Goal: Task Accomplishment & Management: Manage account settings

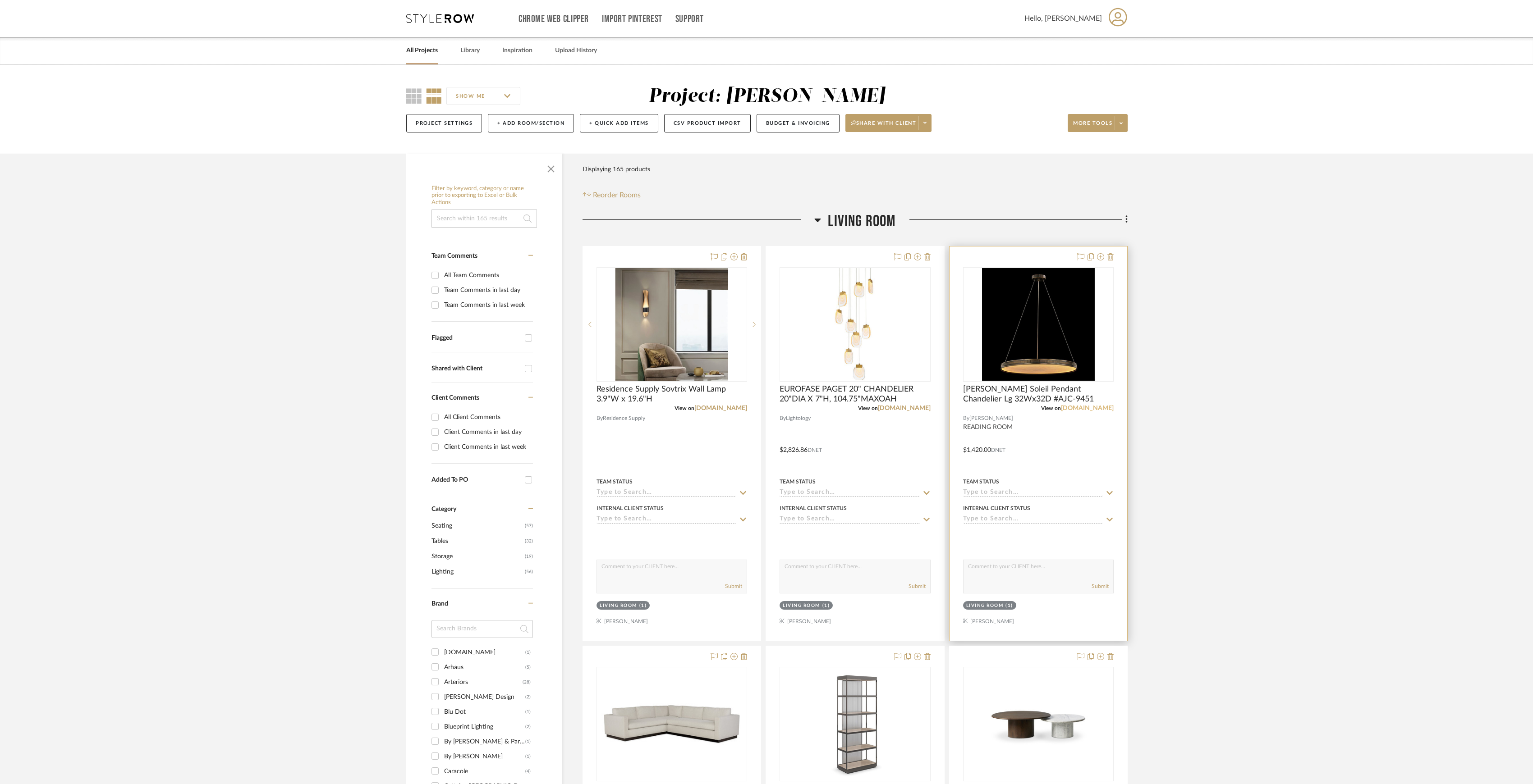
click at [1092, 407] on link "[DOMAIN_NAME]" at bounding box center [1087, 408] width 53 height 6
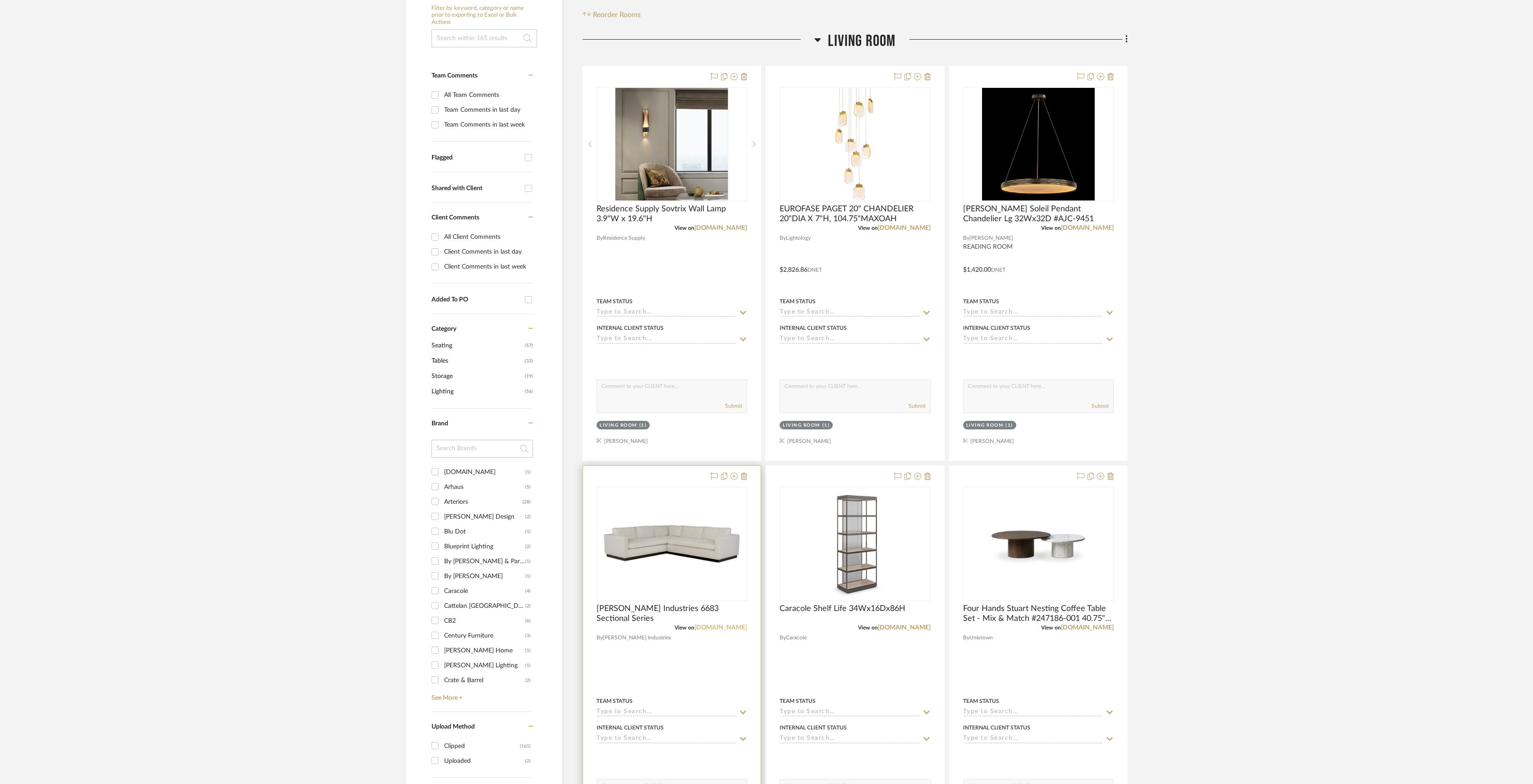
click at [722, 626] on link "[DOMAIN_NAME]" at bounding box center [720, 627] width 53 height 6
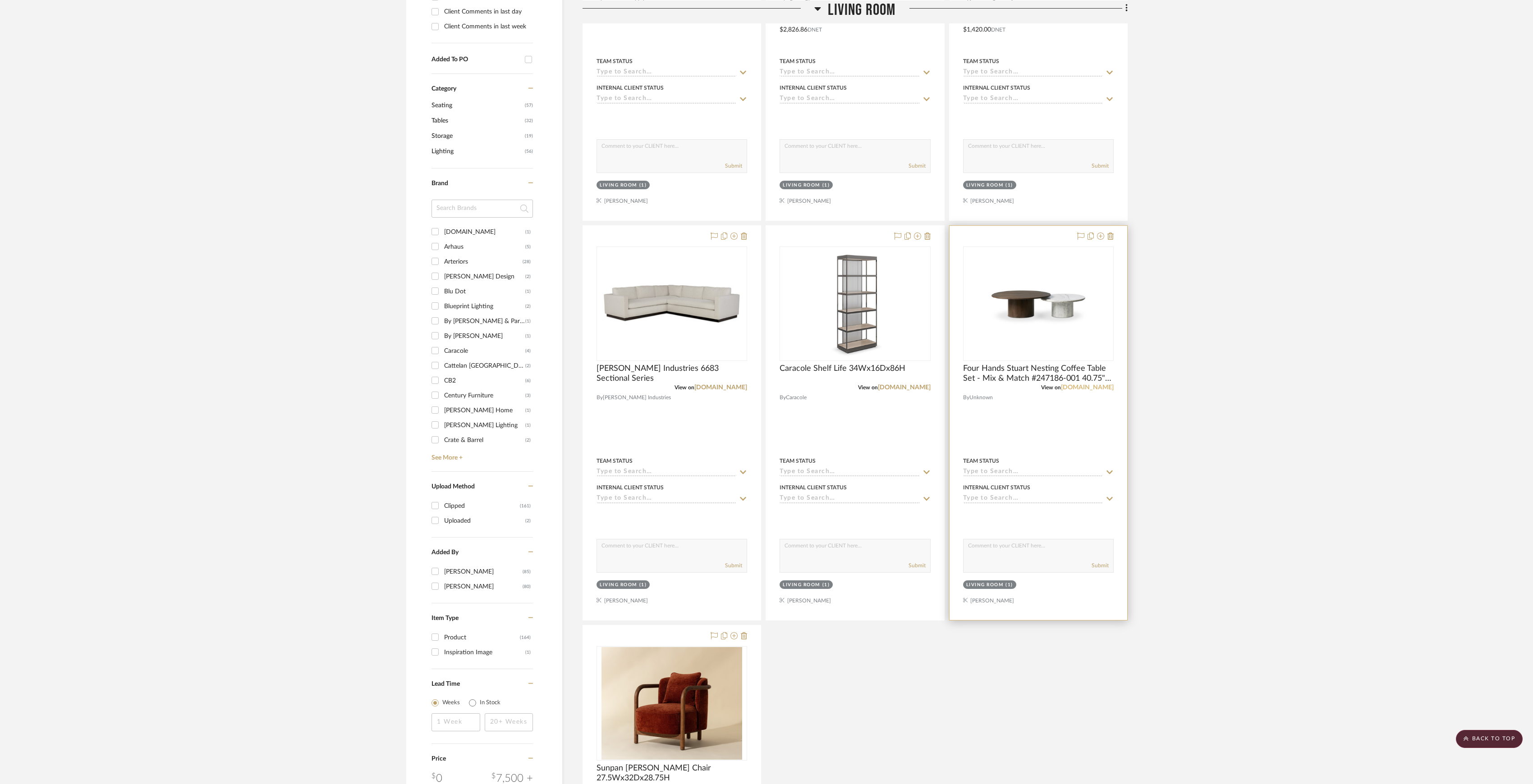
click at [1092, 385] on link "[DOMAIN_NAME]" at bounding box center [1087, 387] width 53 height 6
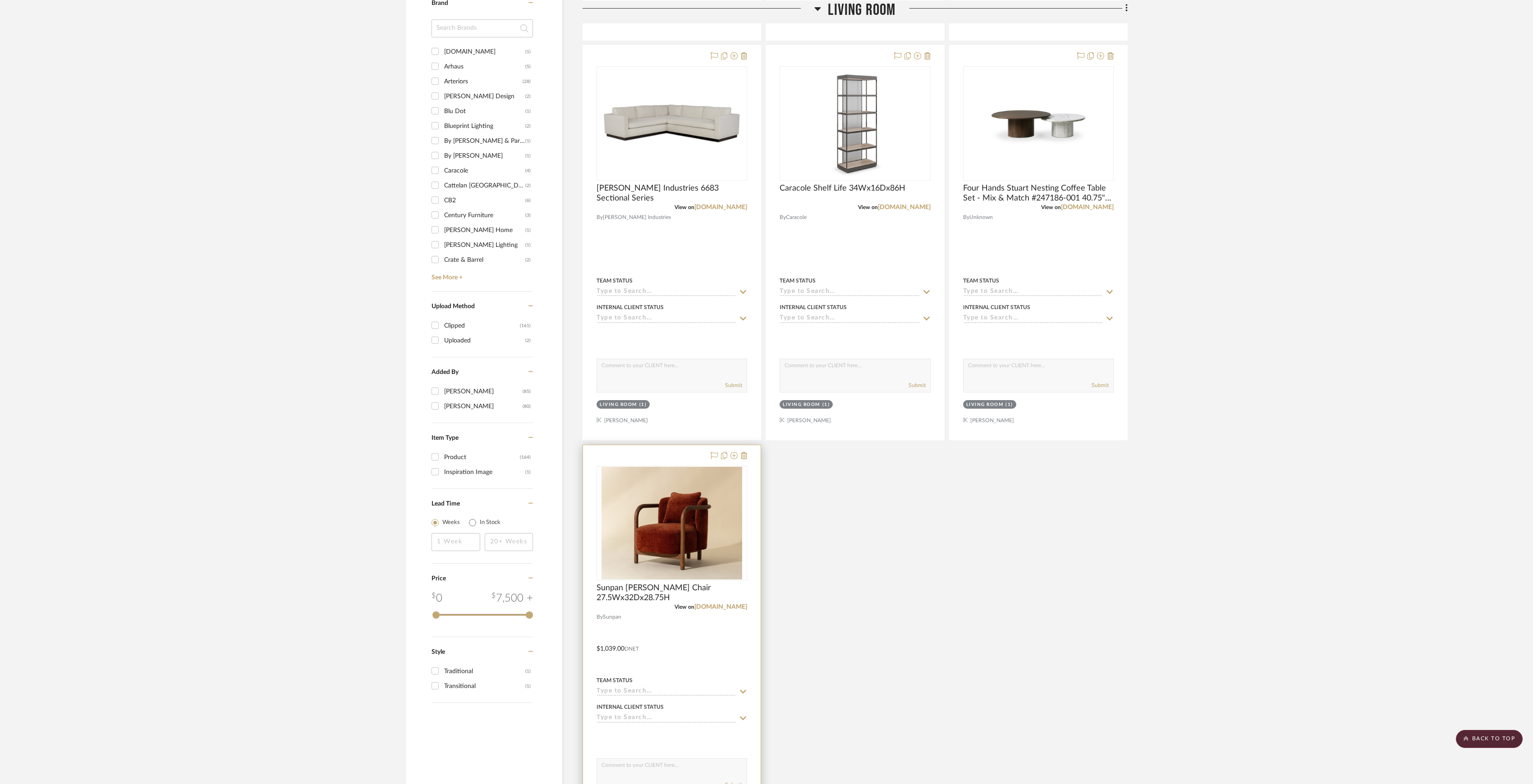
click at [722, 606] on div "View on sunpan.com" at bounding box center [671, 607] width 151 height 8
click at [731, 611] on div "View on sunpan.com" at bounding box center [671, 607] width 151 height 8
click at [731, 608] on link "[DOMAIN_NAME]" at bounding box center [720, 606] width 53 height 6
click at [910, 209] on link "[DOMAIN_NAME]" at bounding box center [904, 207] width 53 height 6
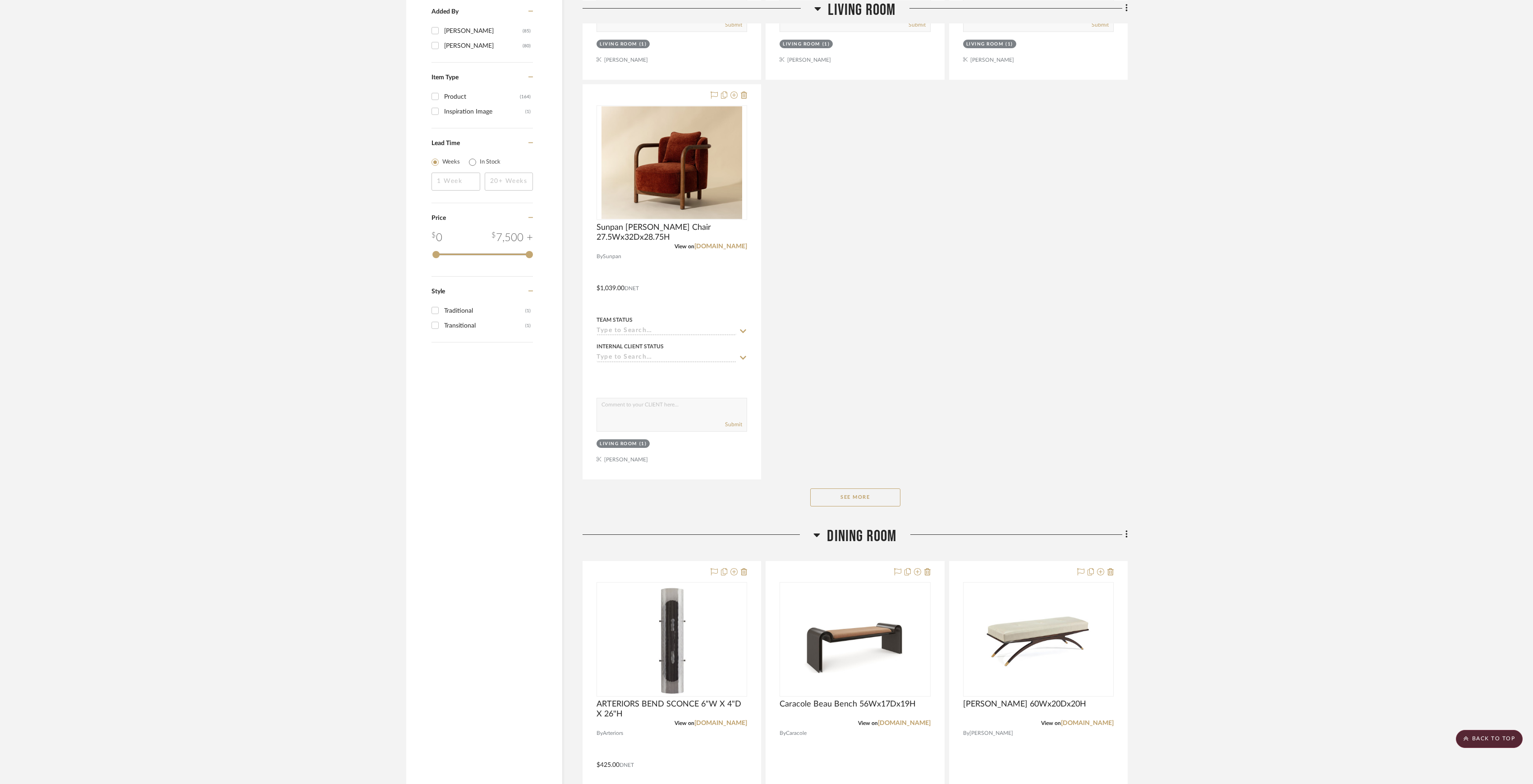
click at [859, 498] on button "See More" at bounding box center [855, 498] width 90 height 18
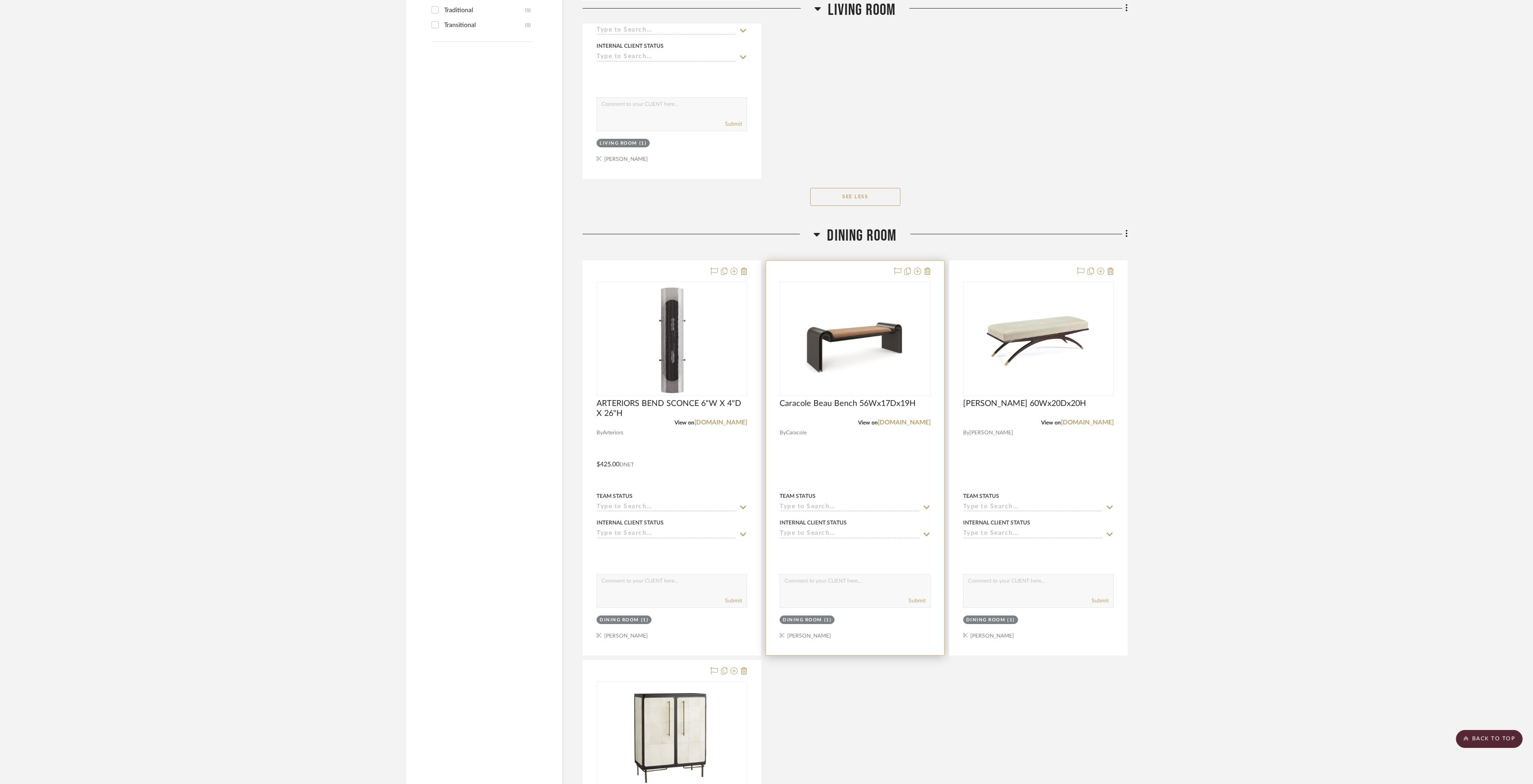
scroll to position [1322, 0]
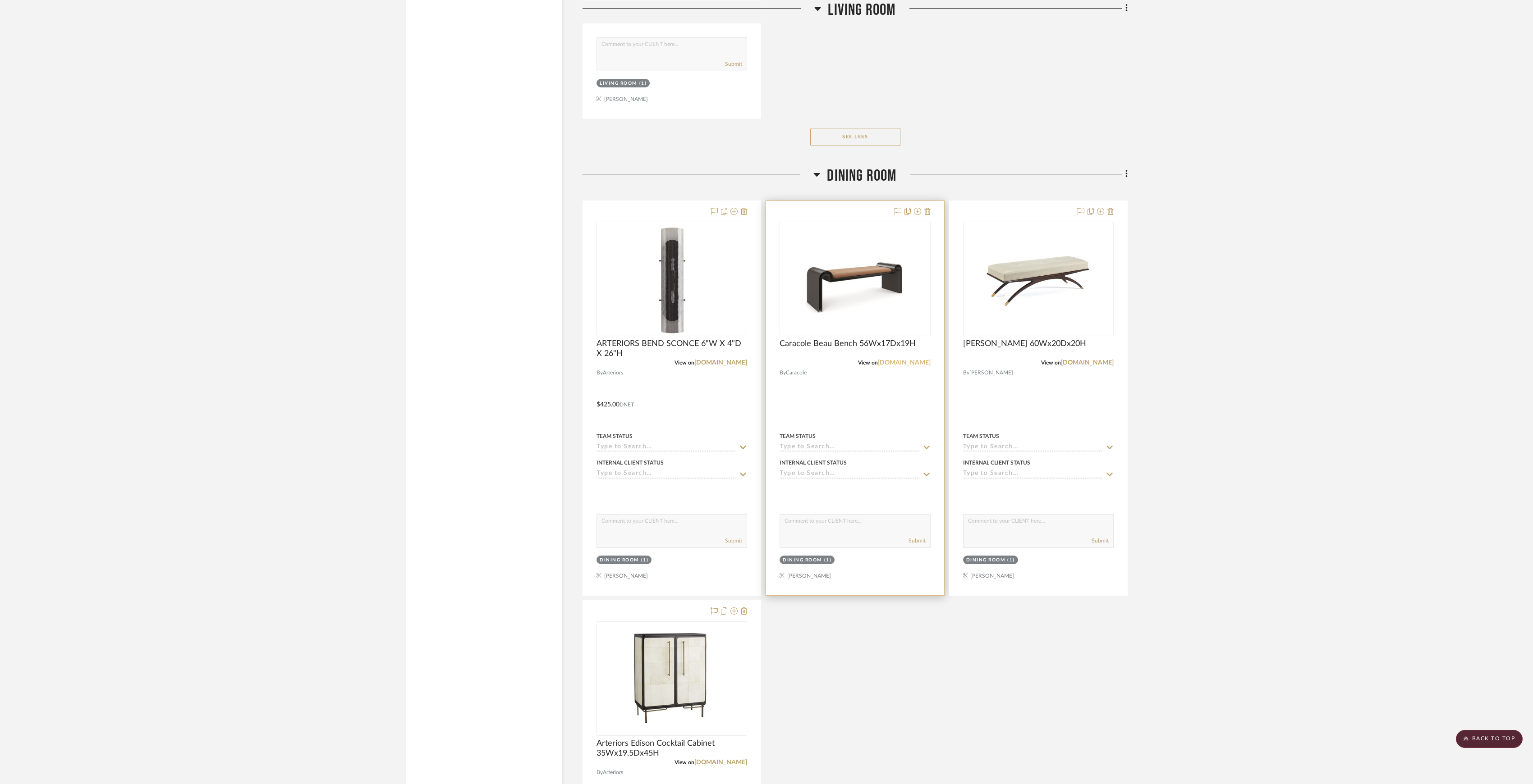
click at [910, 365] on link "[DOMAIN_NAME]" at bounding box center [904, 362] width 53 height 6
click at [897, 372] on div at bounding box center [855, 398] width 178 height 394
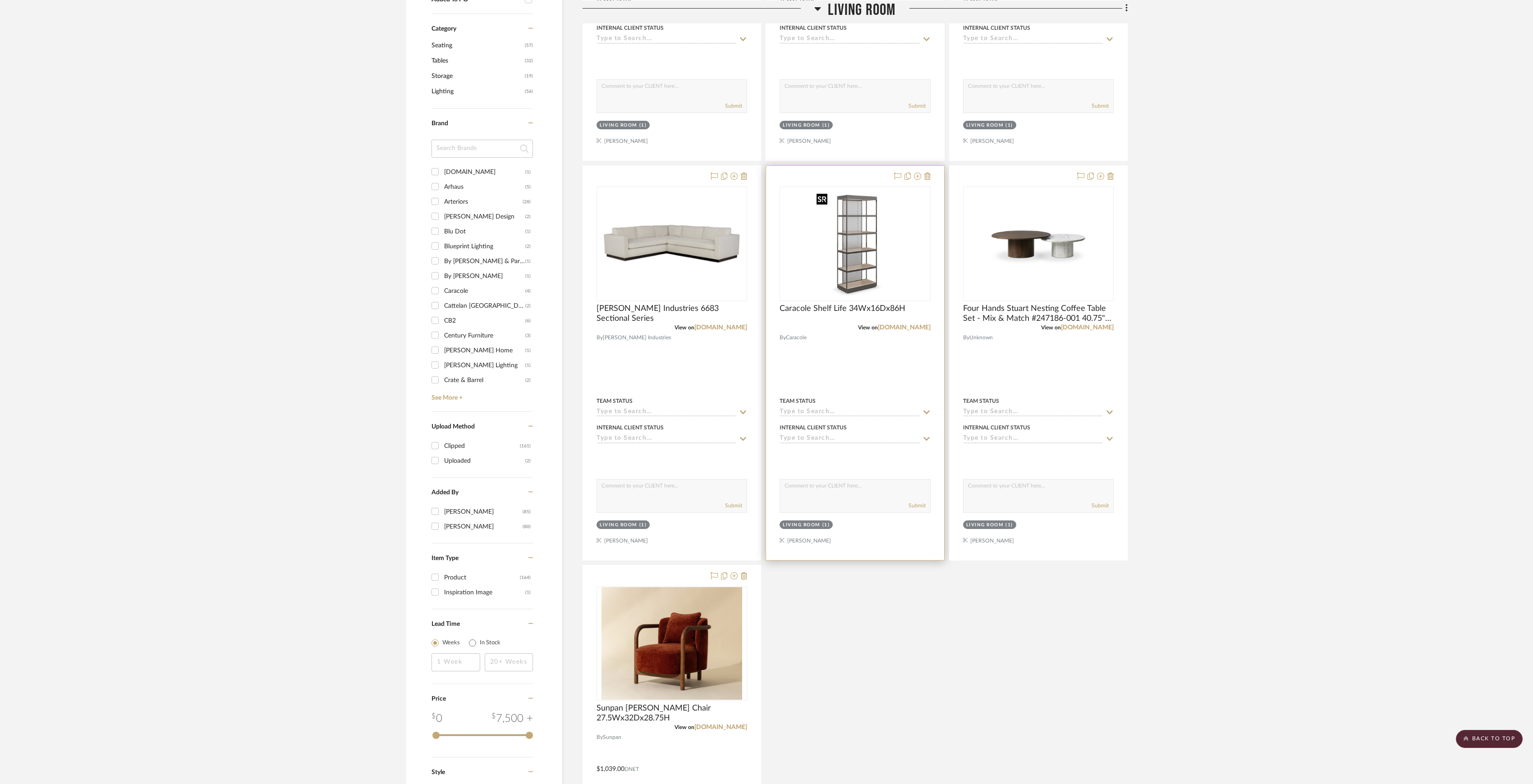
scroll to position [361, 0]
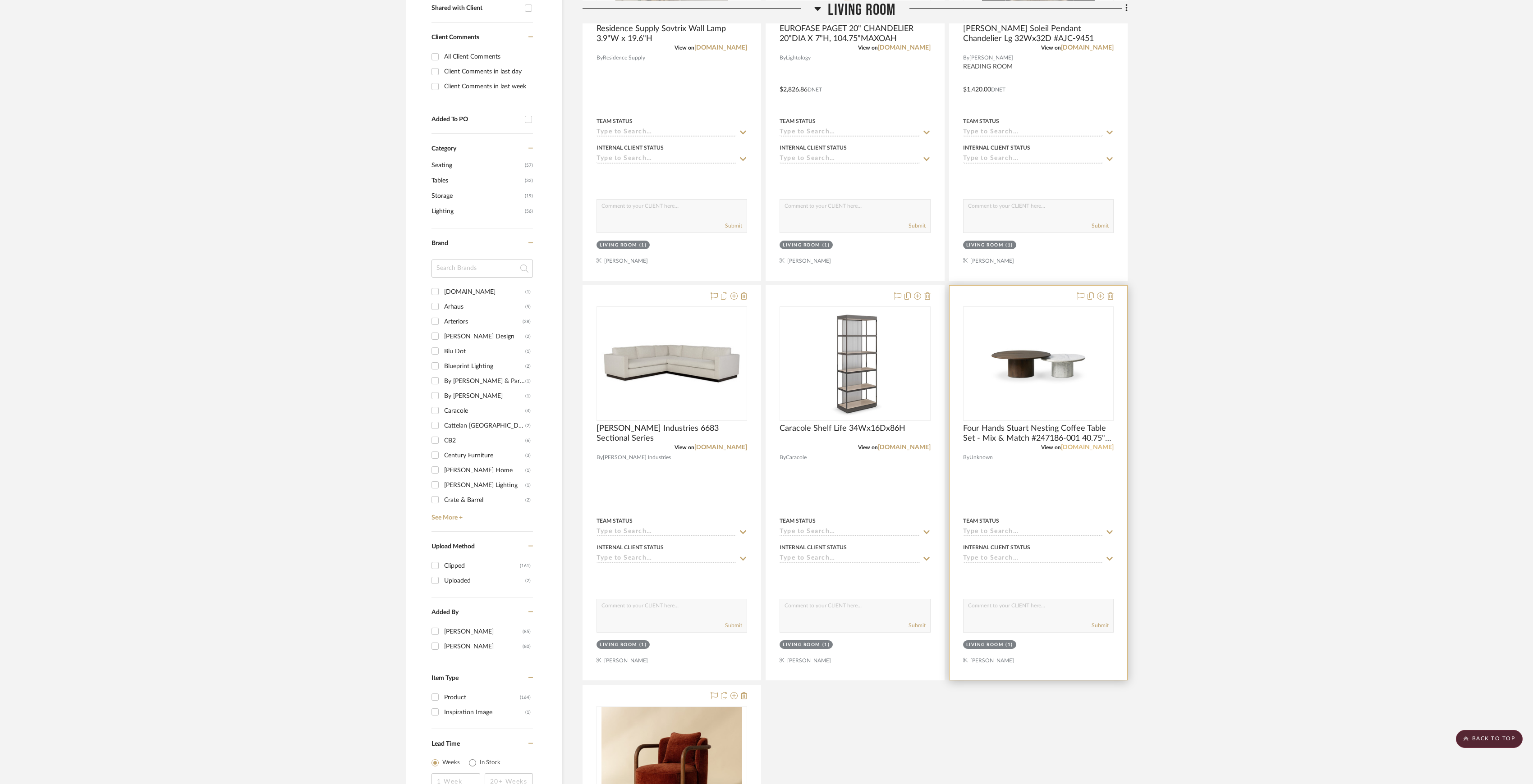
click at [1085, 447] on link "[DOMAIN_NAME]" at bounding box center [1087, 447] width 53 height 6
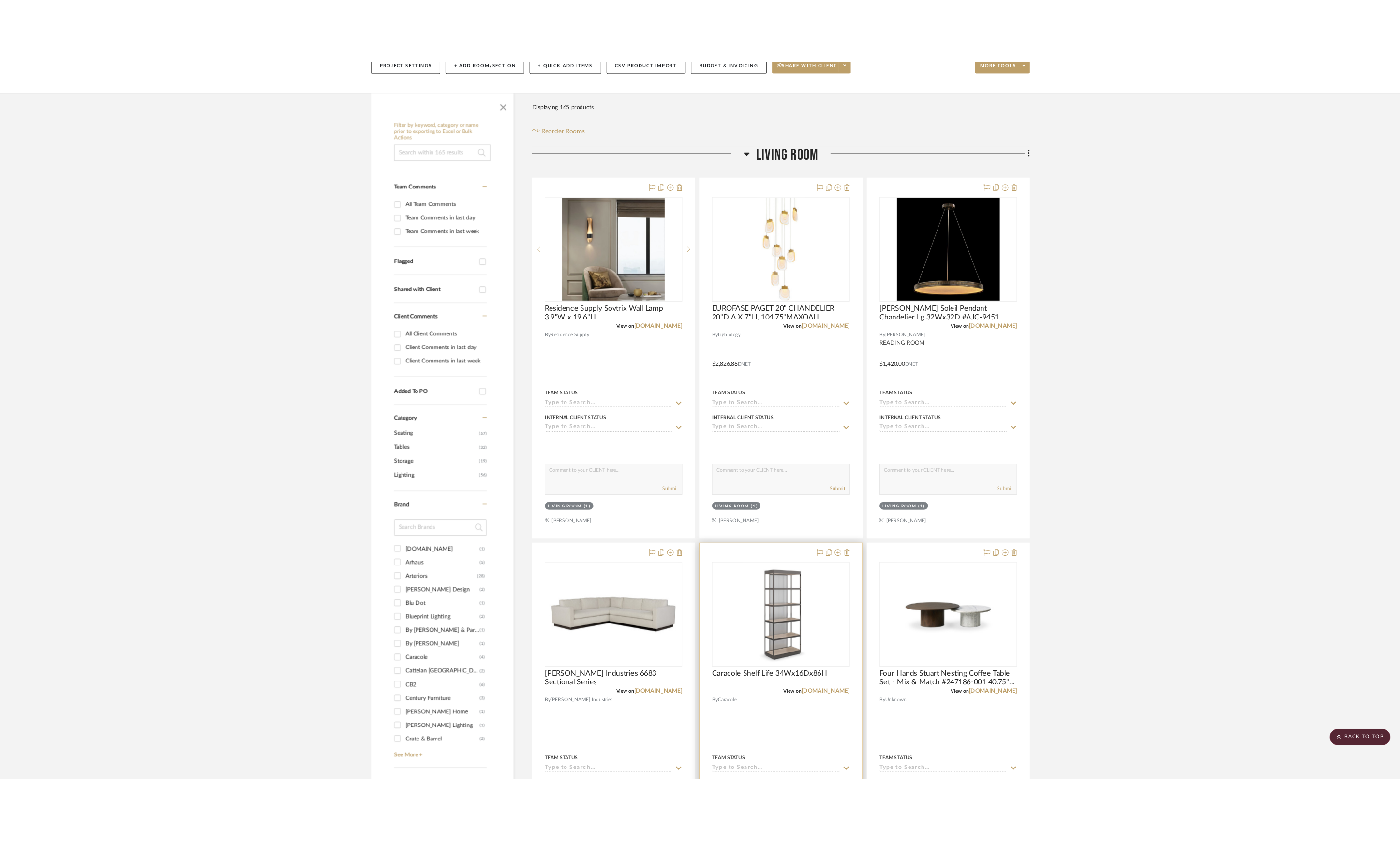
scroll to position [0, 0]
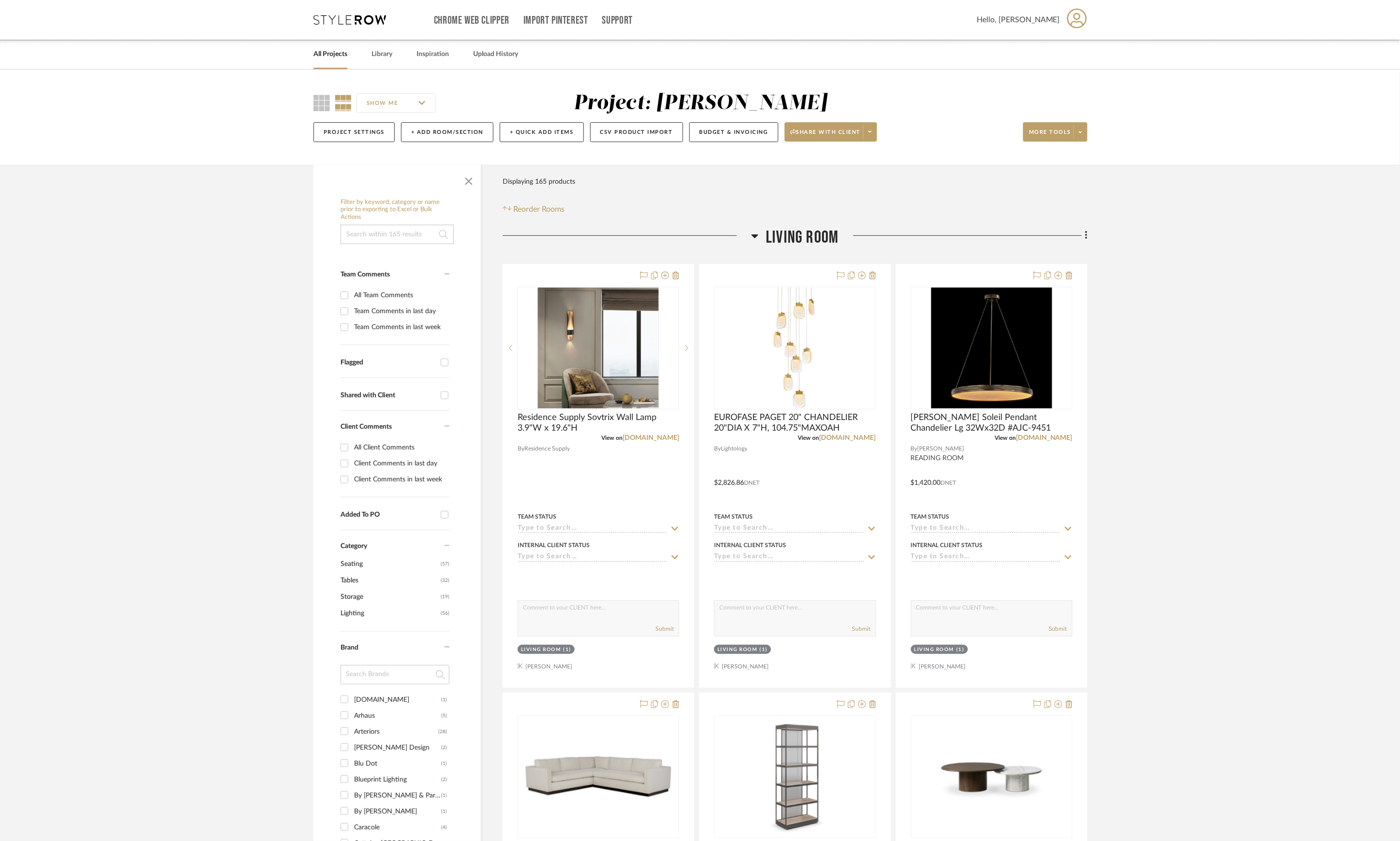
click at [774, 246] on span "Living Room" at bounding box center [802, 238] width 72 height 21
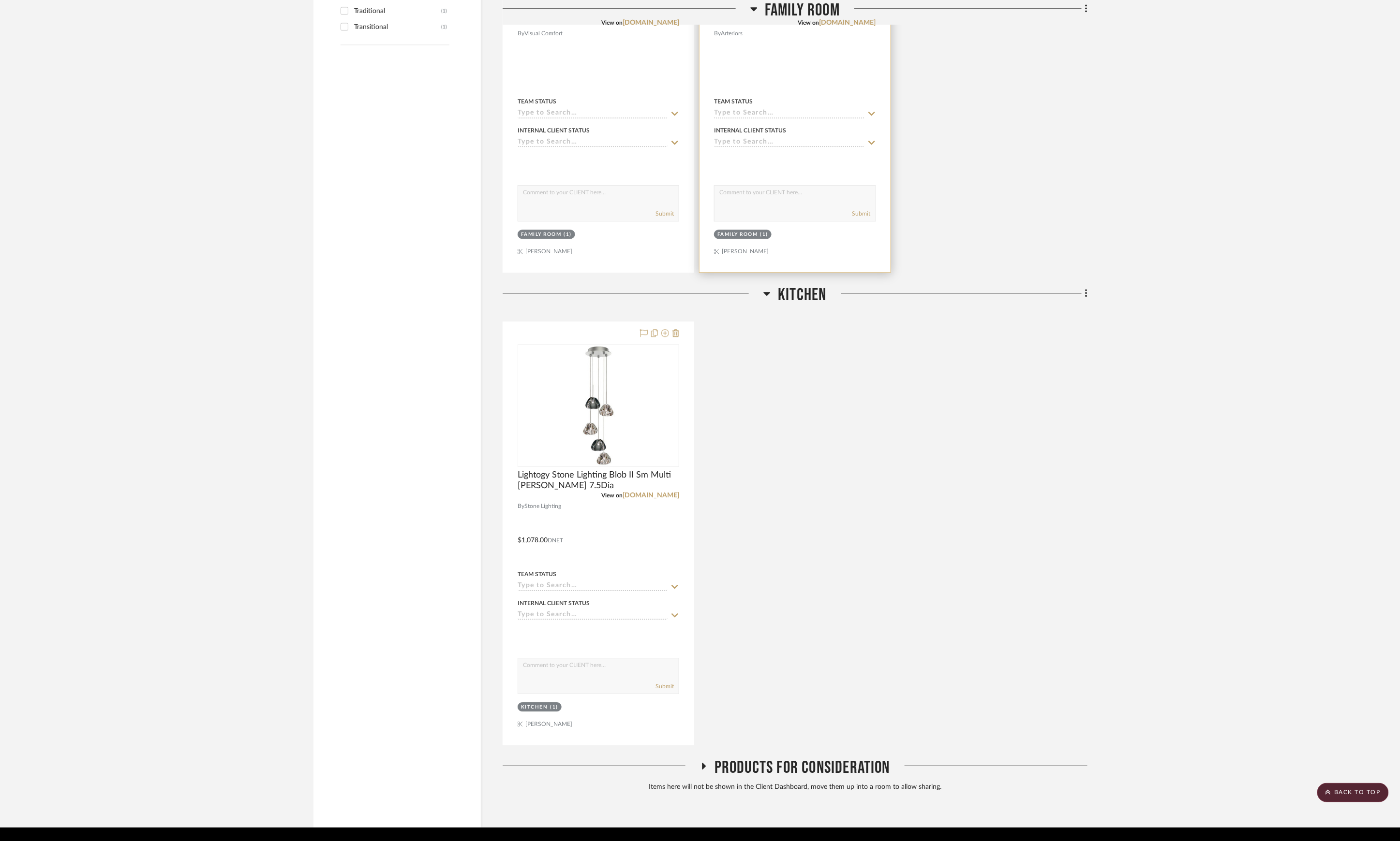
scroll to position [1031, 0]
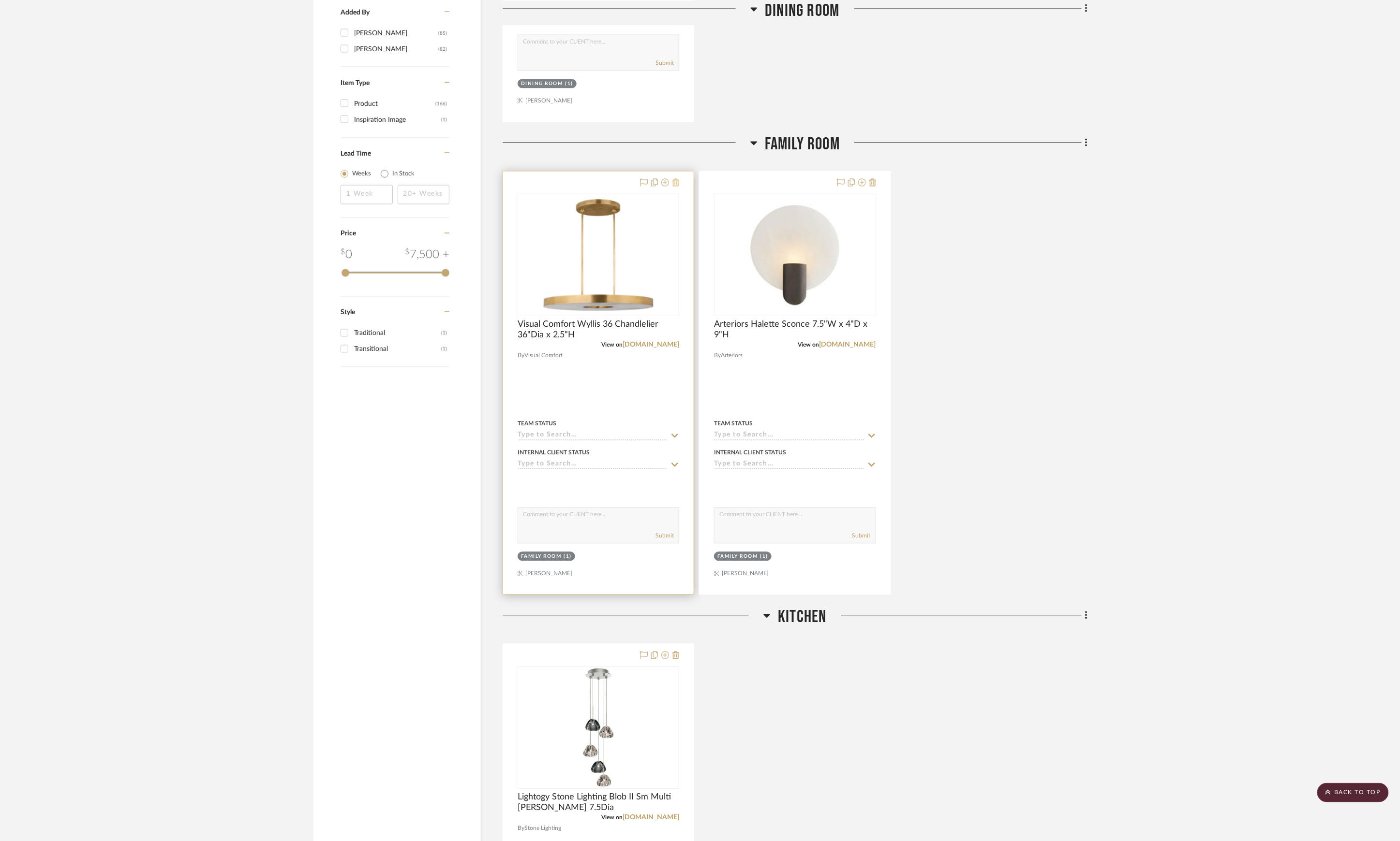
click at [674, 187] on icon at bounding box center [675, 182] width 7 height 7
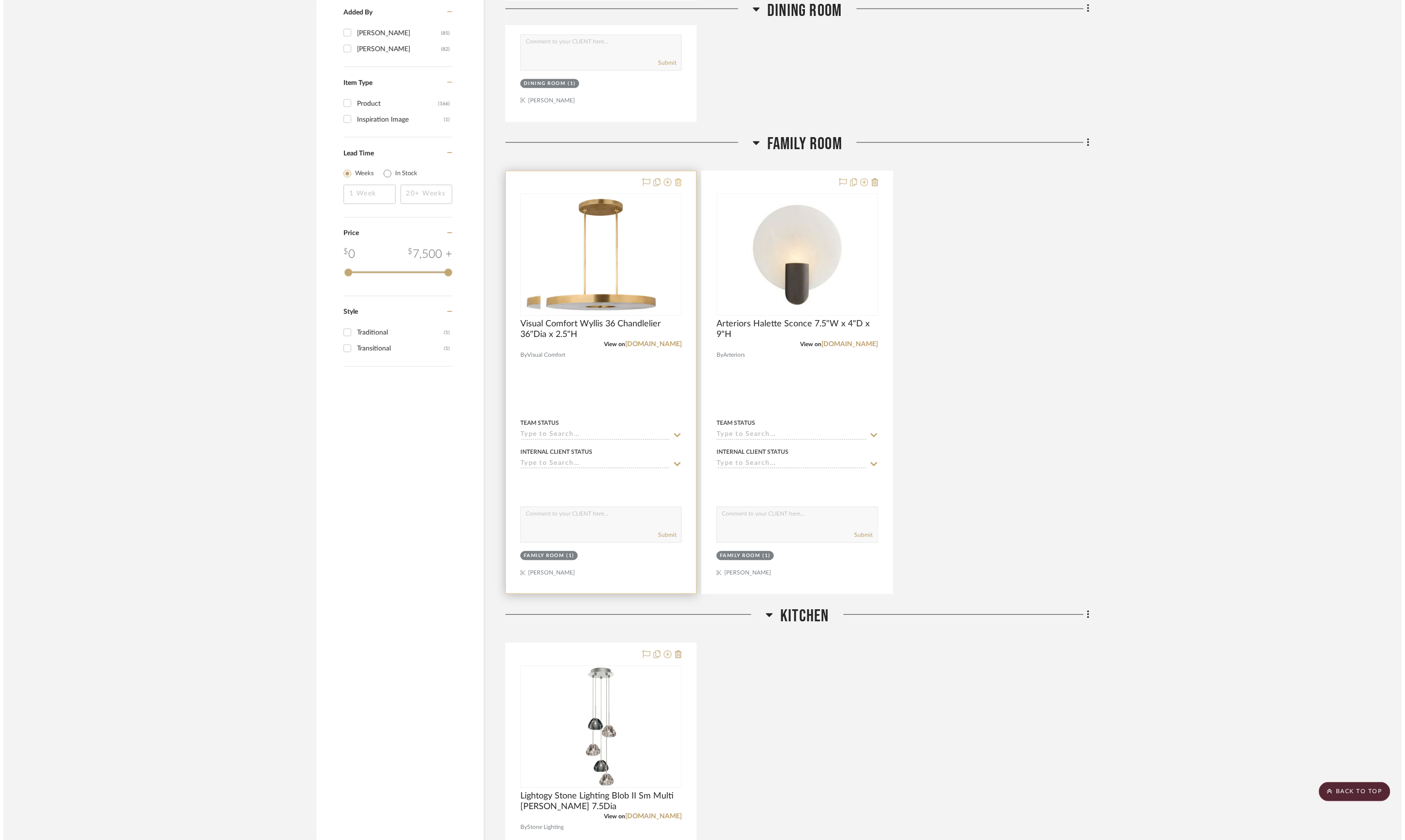
scroll to position [0, 0]
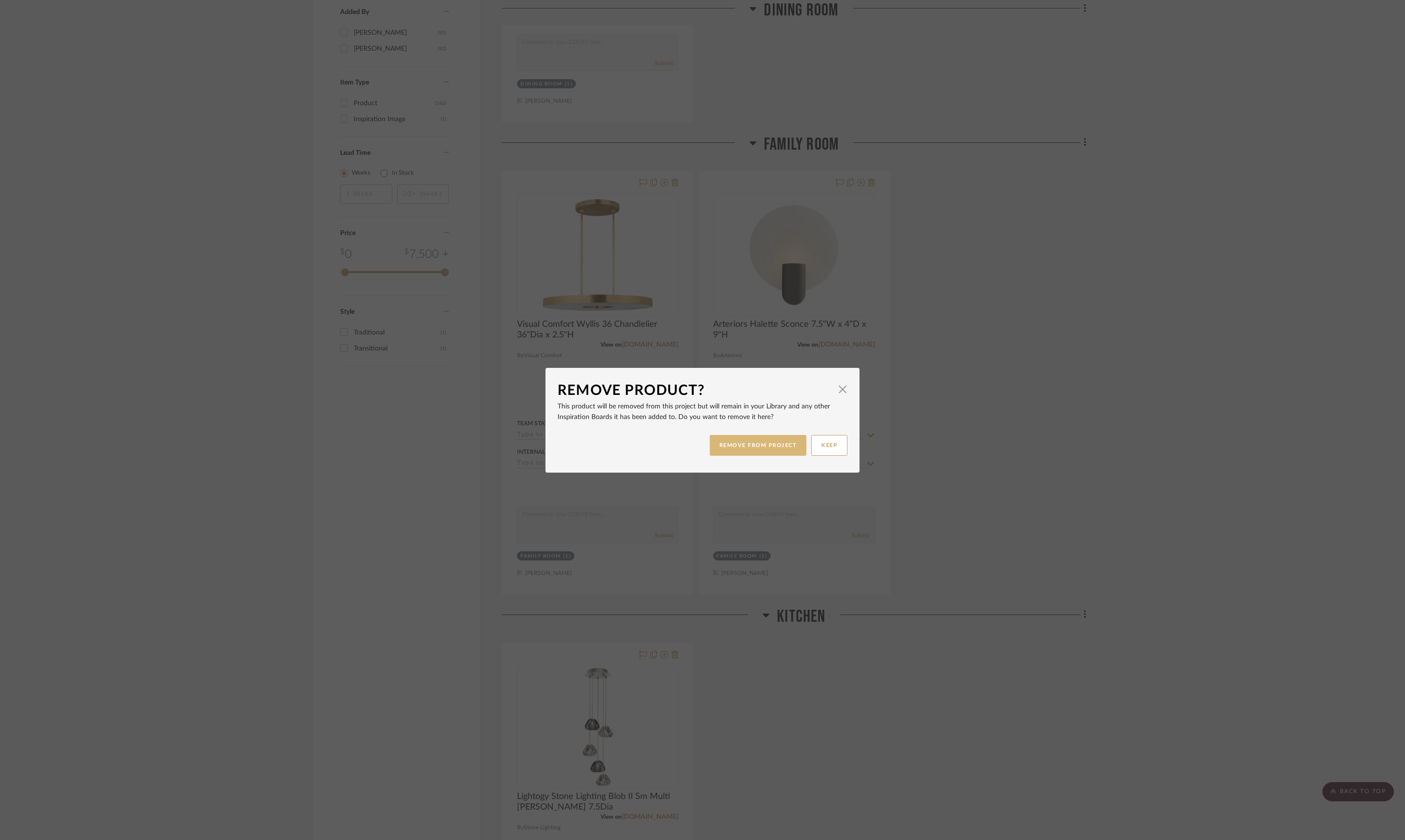
click at [781, 451] on button "REMOVE FROM PROJECT" at bounding box center [759, 445] width 97 height 21
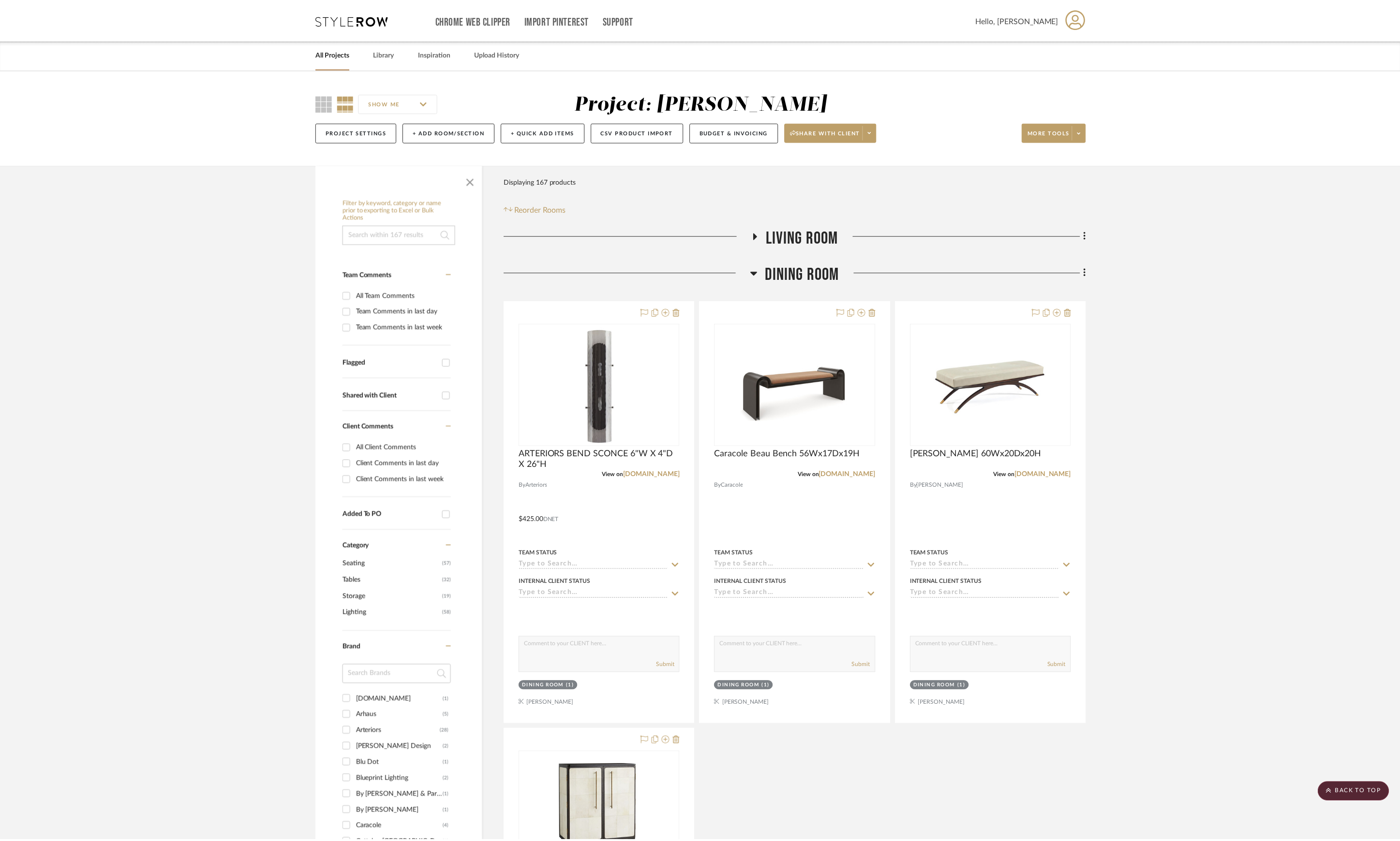
scroll to position [1031, 0]
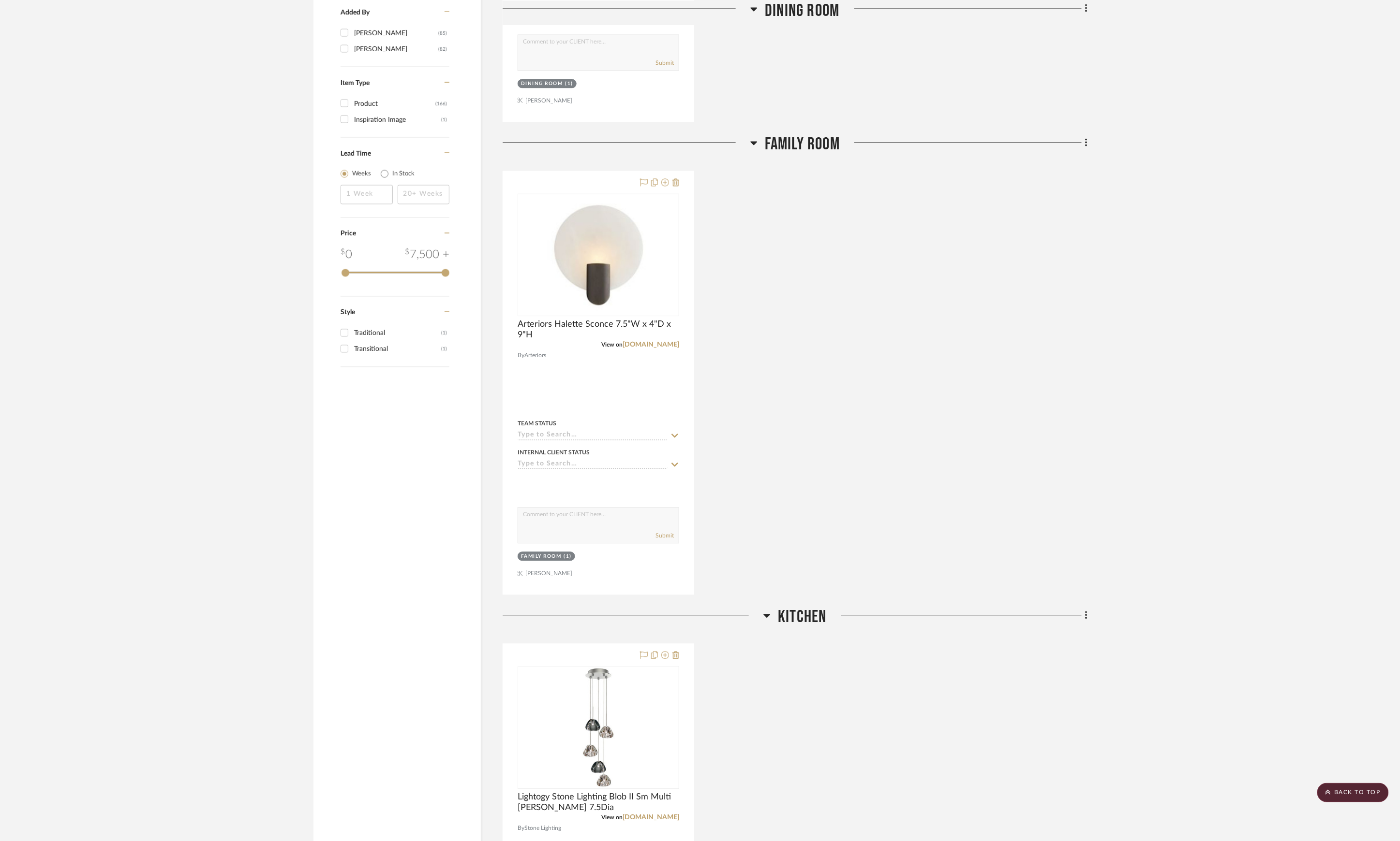
click at [793, 619] on span "Kitchen" at bounding box center [802, 617] width 48 height 21
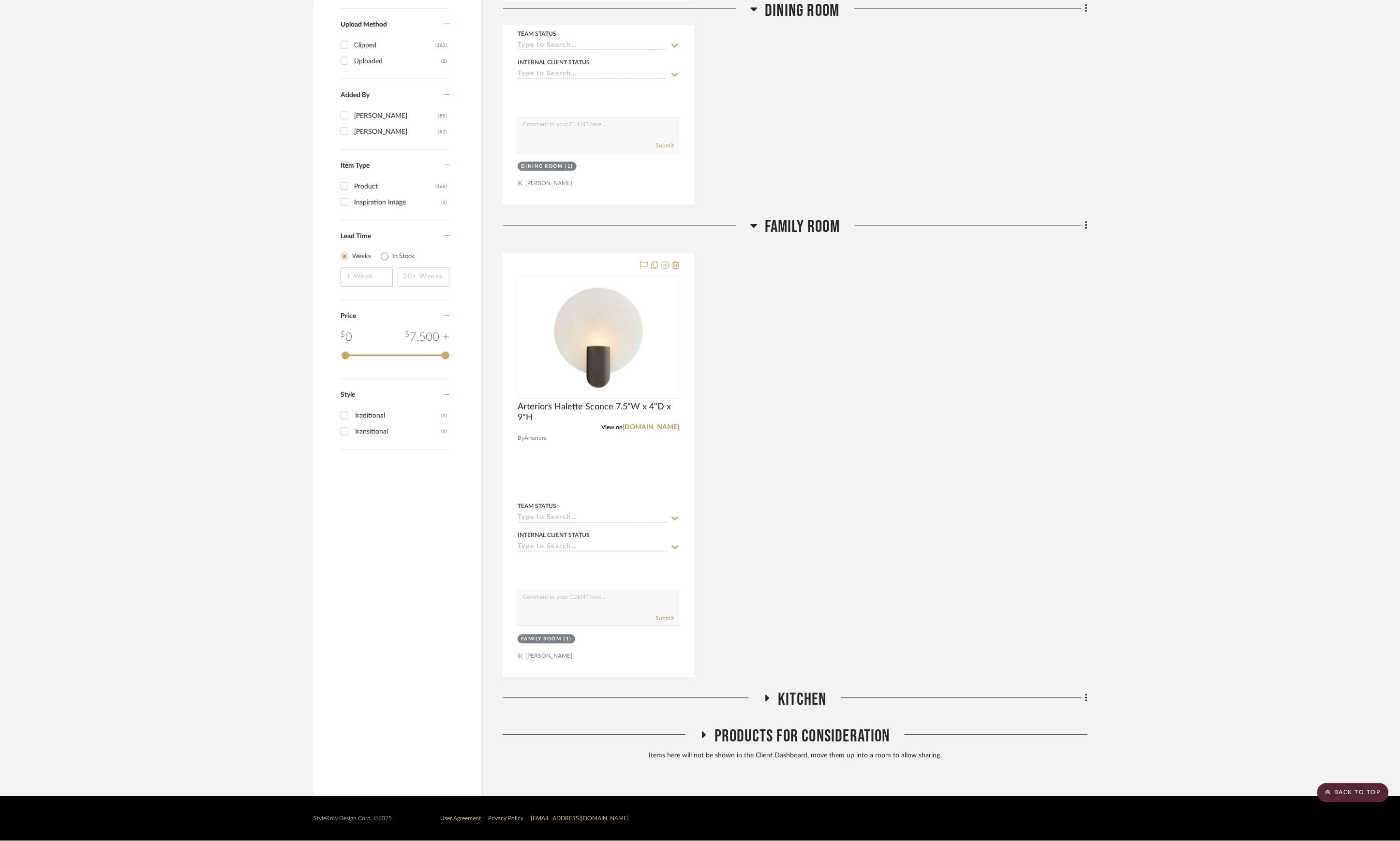
click at [826, 226] on span "Family Room" at bounding box center [802, 227] width 75 height 21
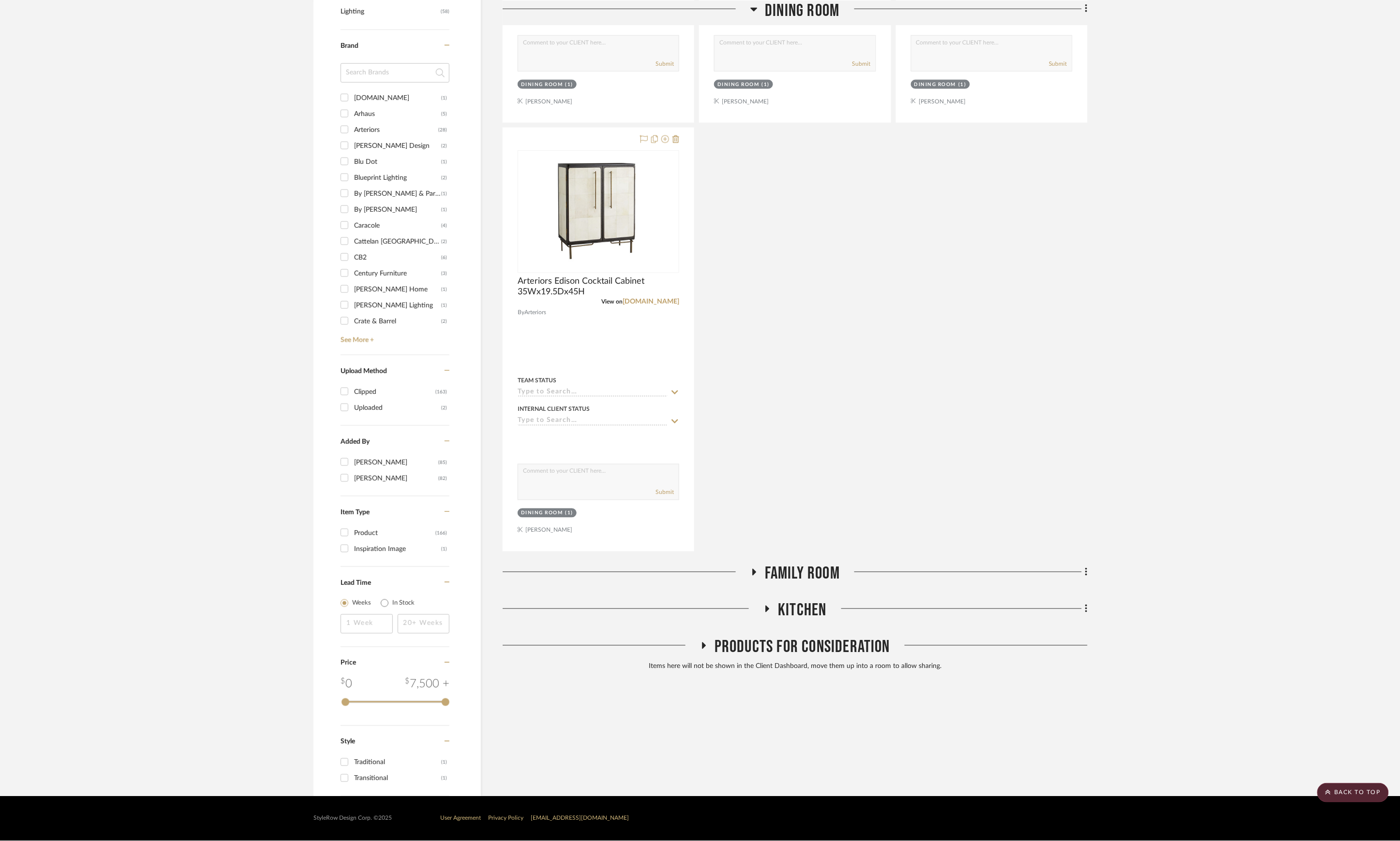
click at [812, 643] on span "Products For Consideration" at bounding box center [802, 648] width 176 height 21
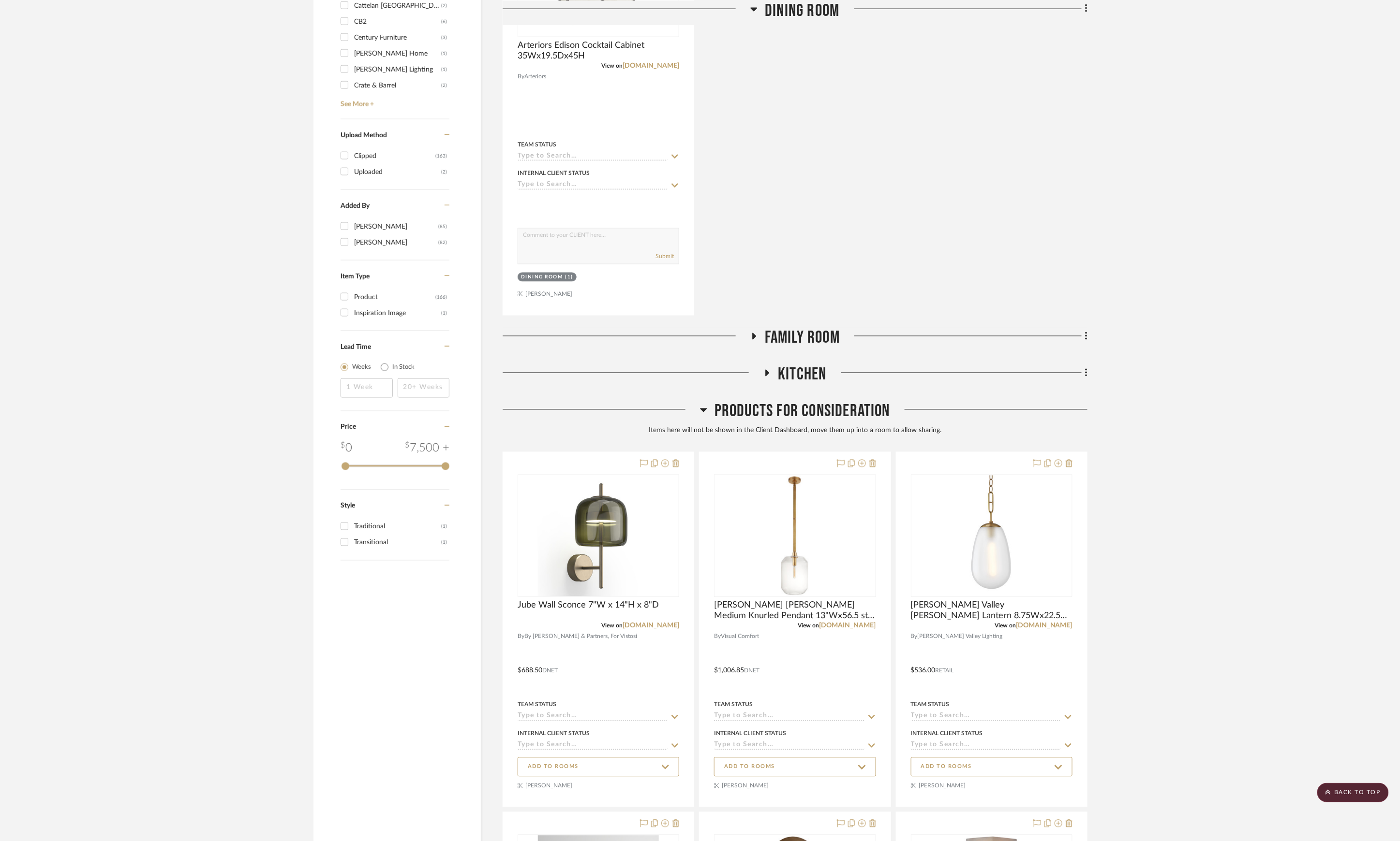
click at [831, 422] on span "Products For Consideration" at bounding box center [802, 411] width 176 height 21
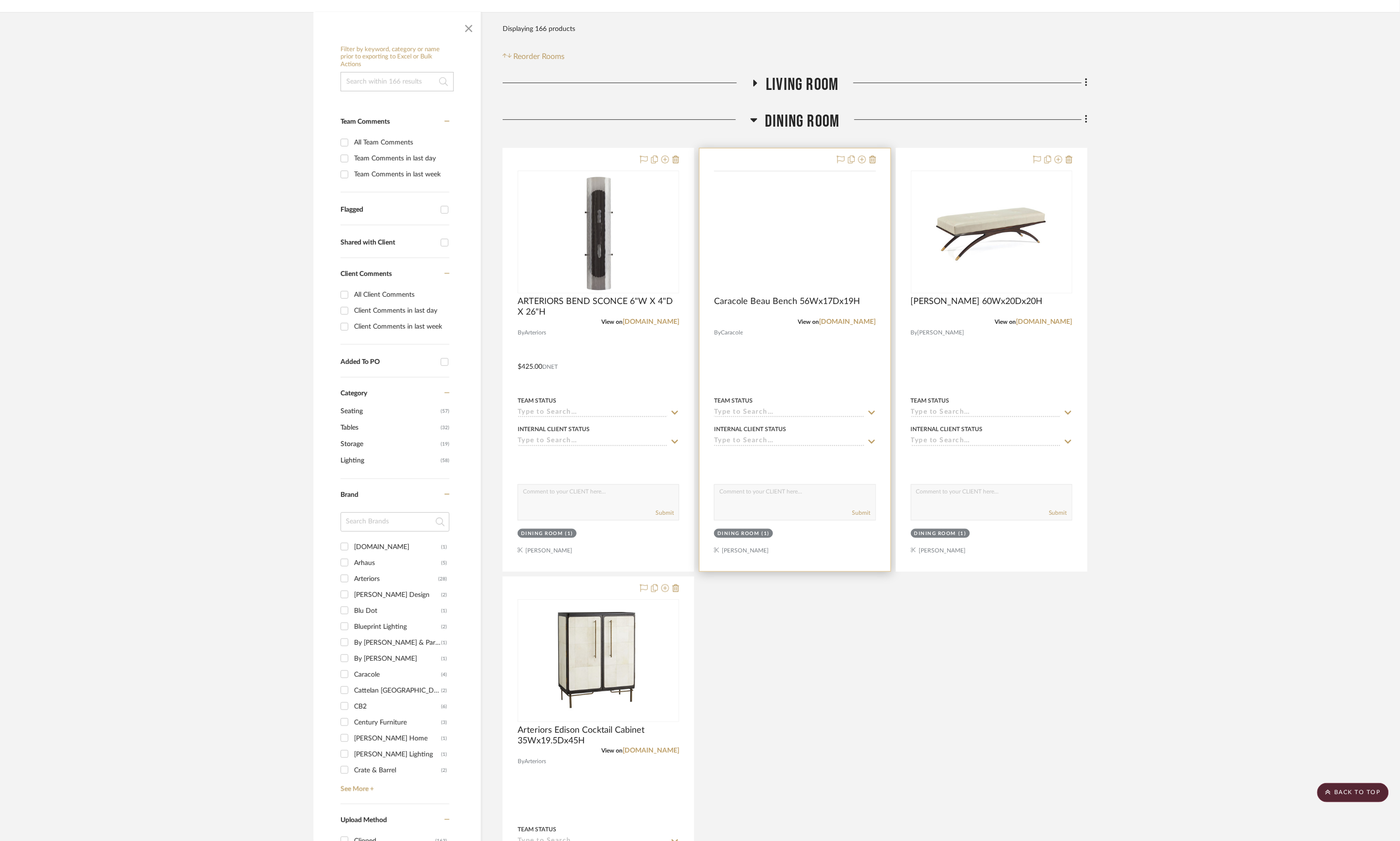
scroll to position [0, 0]
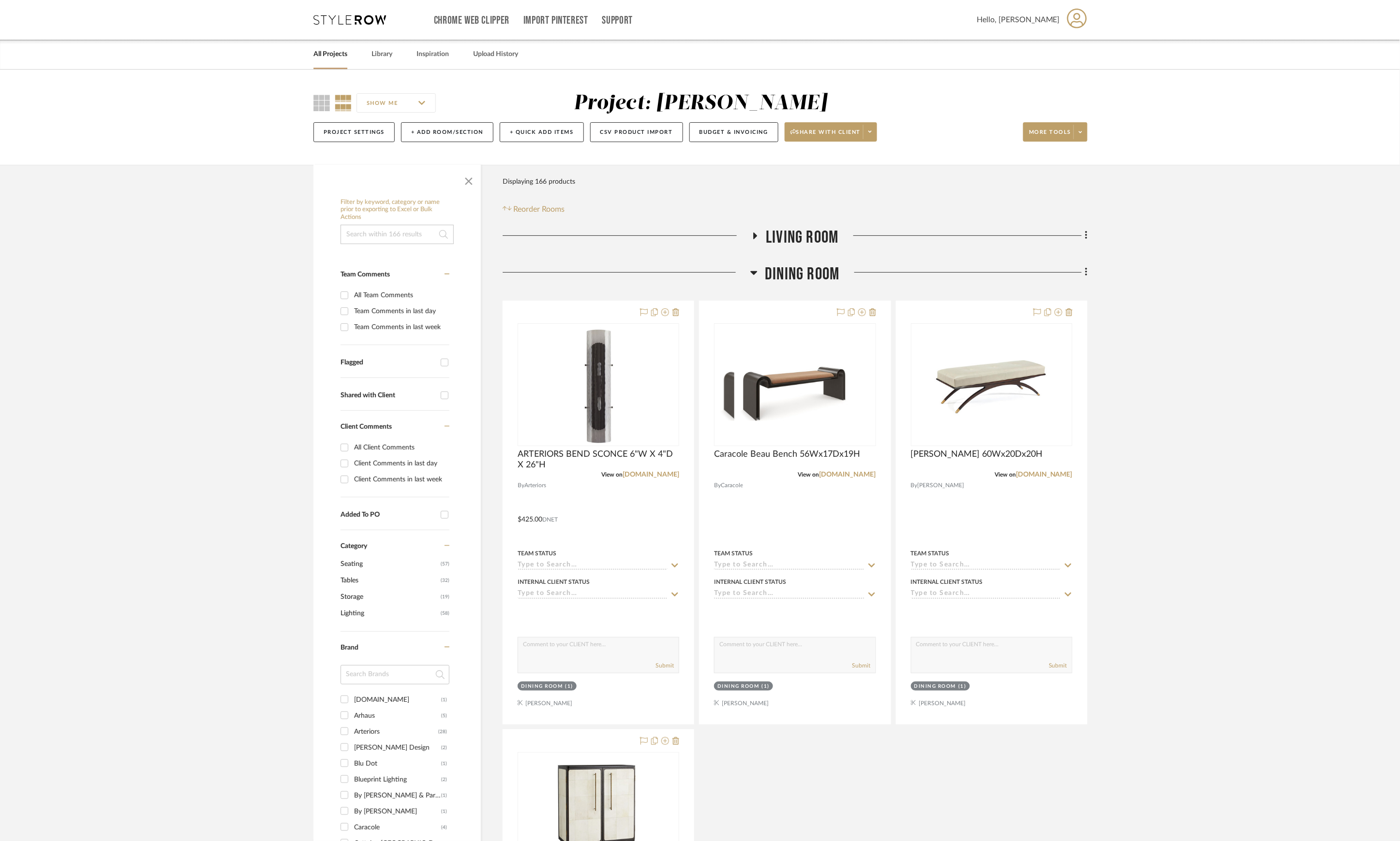
click at [796, 267] on span "Dining Room" at bounding box center [802, 274] width 75 height 21
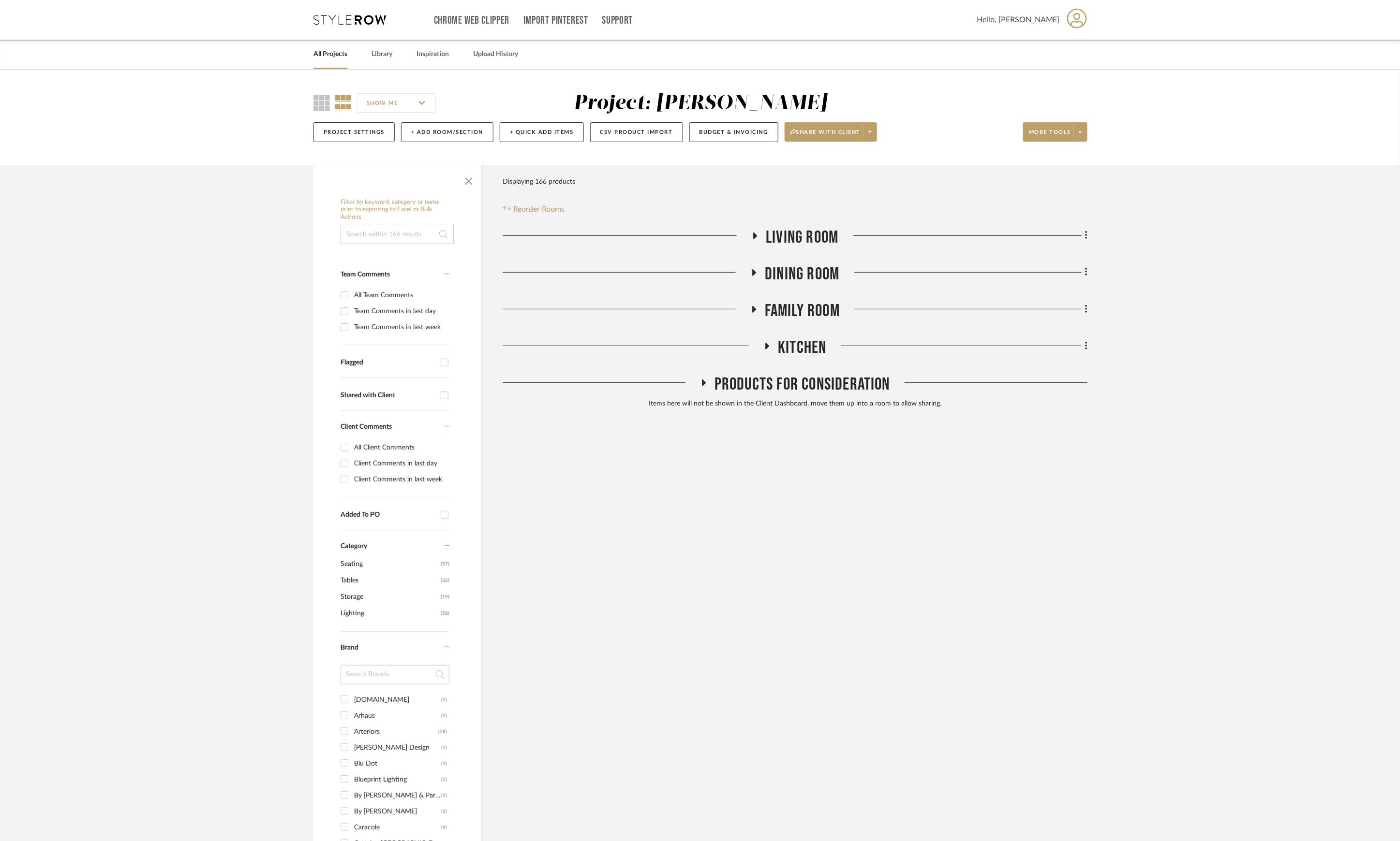
click at [791, 238] on span "Living Room" at bounding box center [802, 238] width 72 height 21
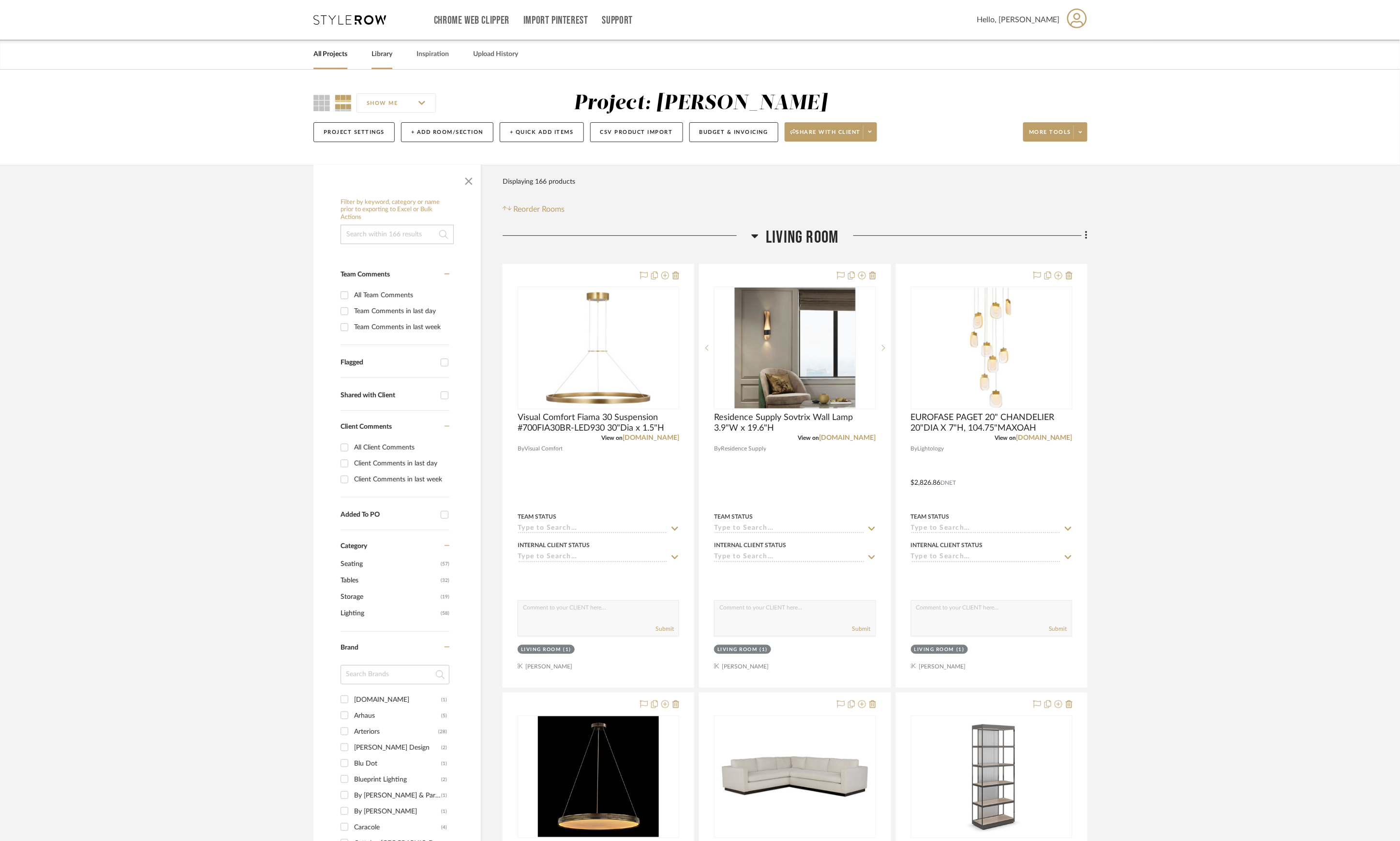
click at [375, 56] on link "Library" at bounding box center [382, 55] width 21 height 13
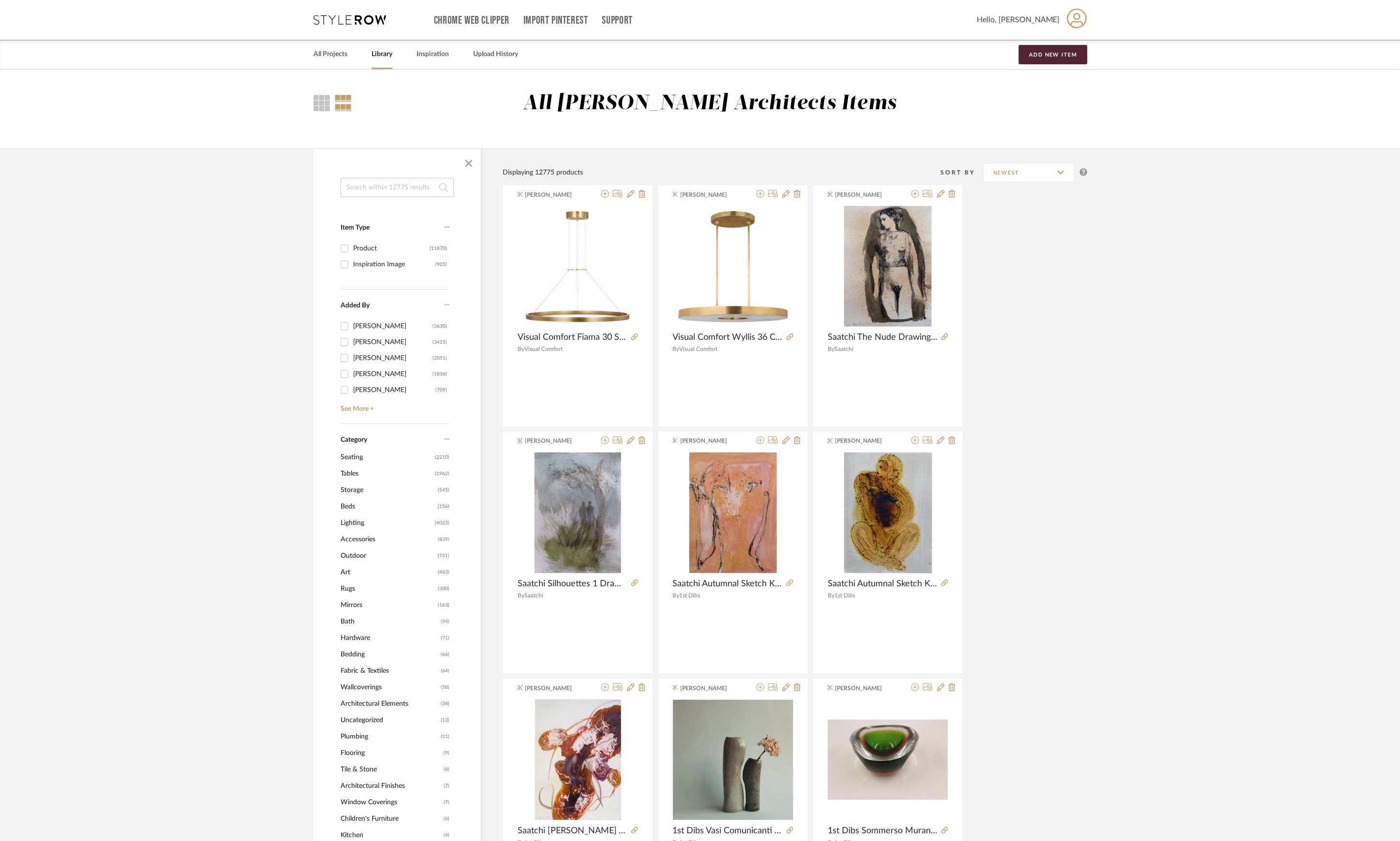
click at [400, 182] on input at bounding box center [397, 188] width 113 height 19
type input "halo"
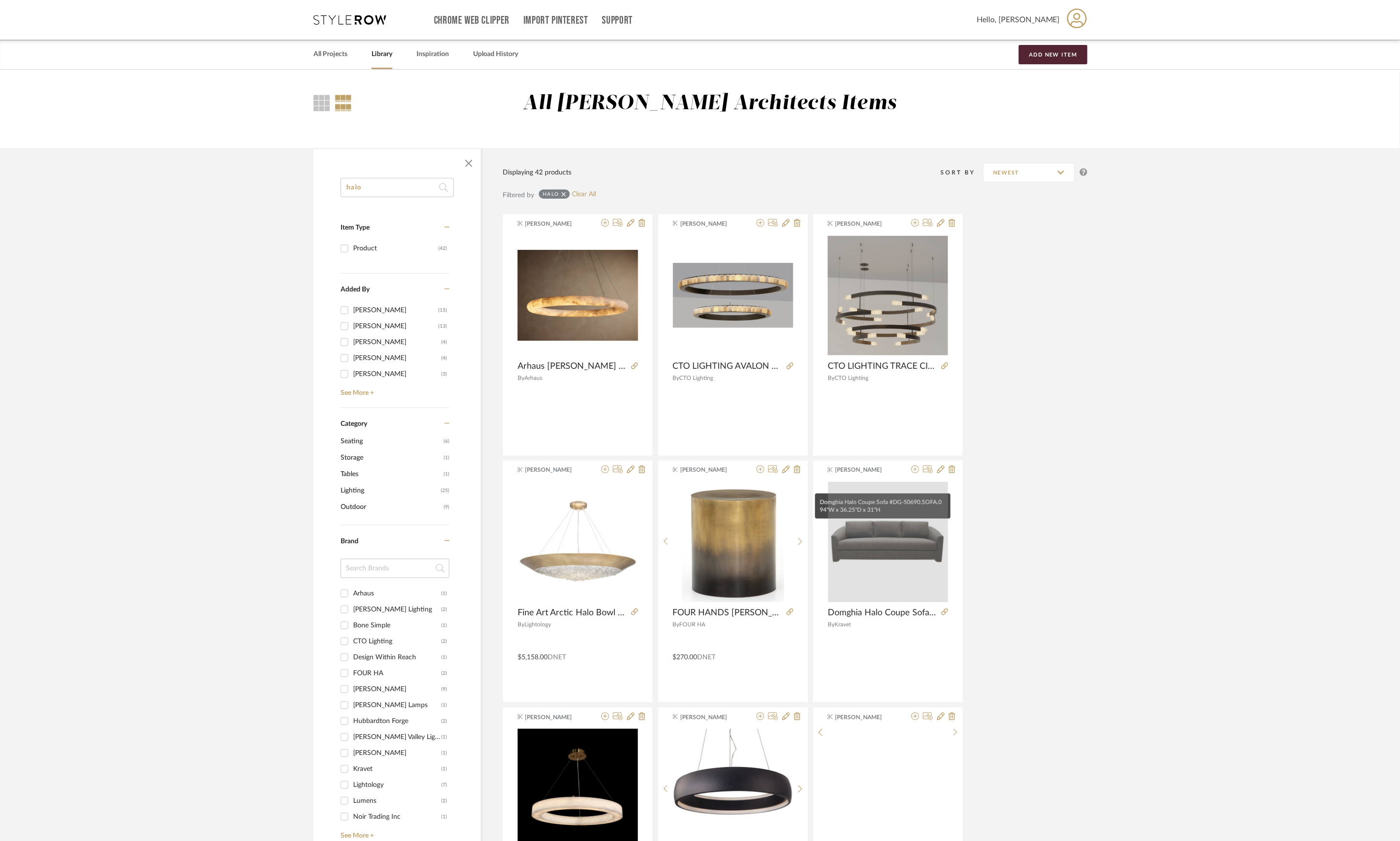
scroll to position [322, 0]
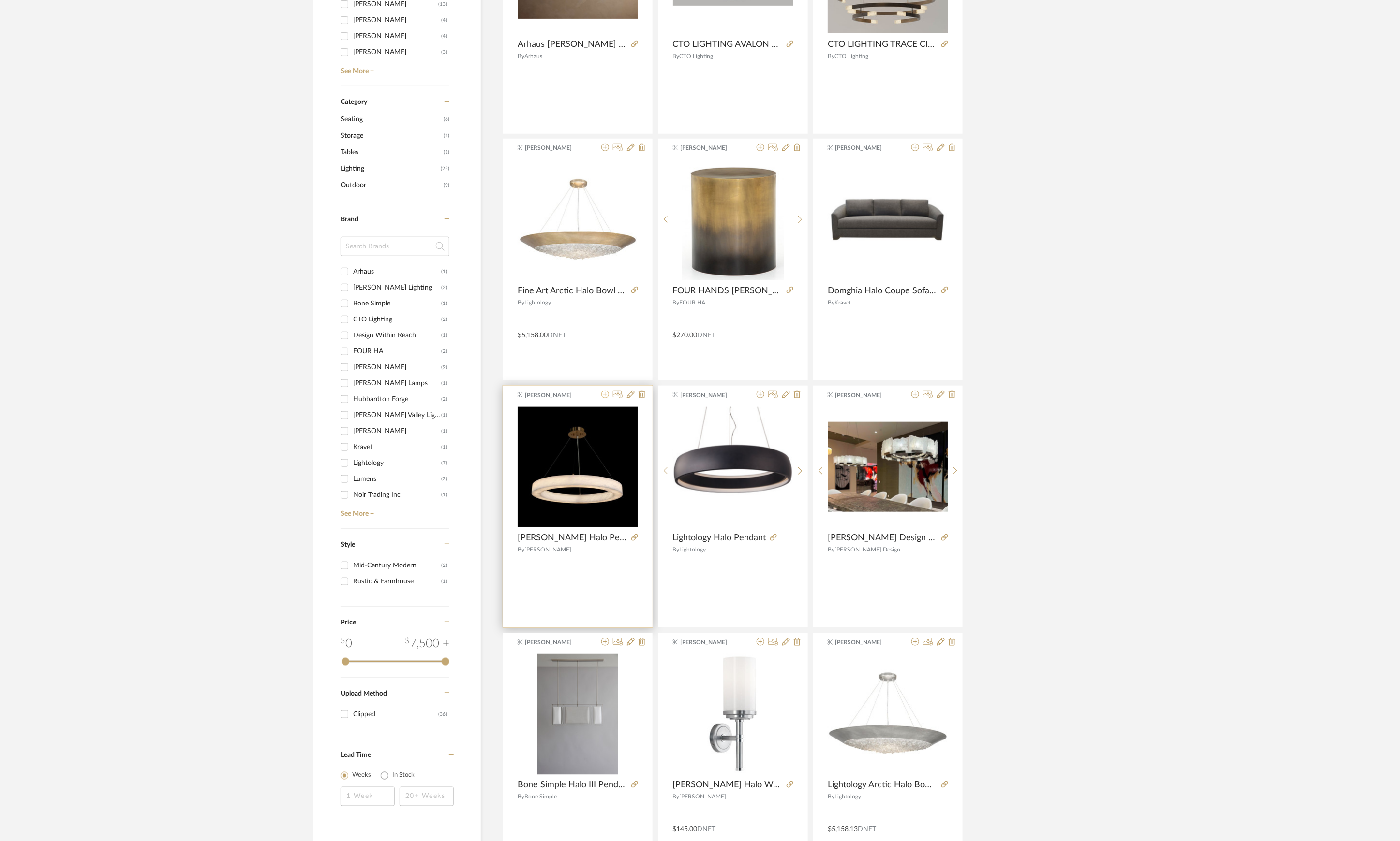
click at [606, 394] on icon at bounding box center [605, 394] width 7 height 7
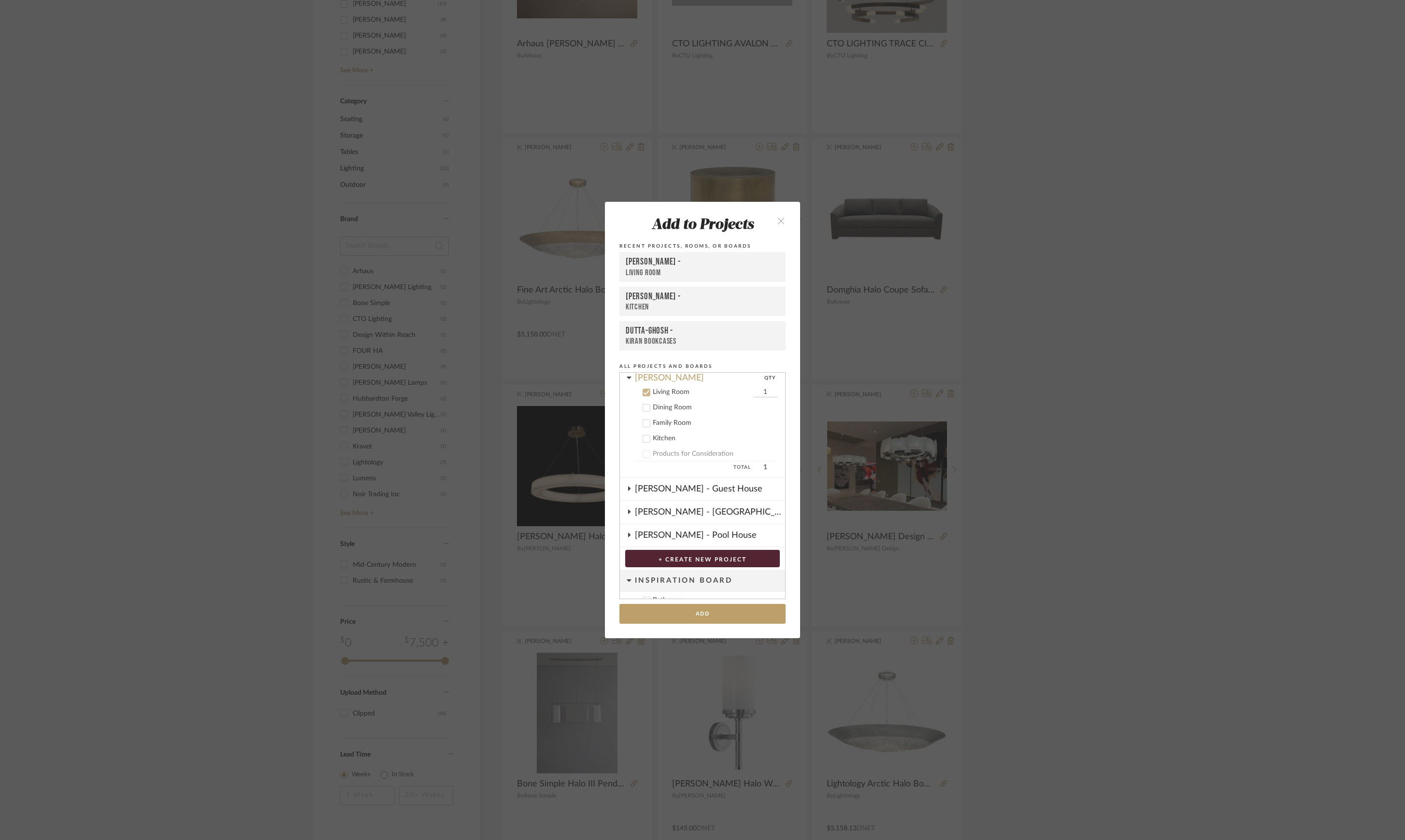
scroll to position [752, 0]
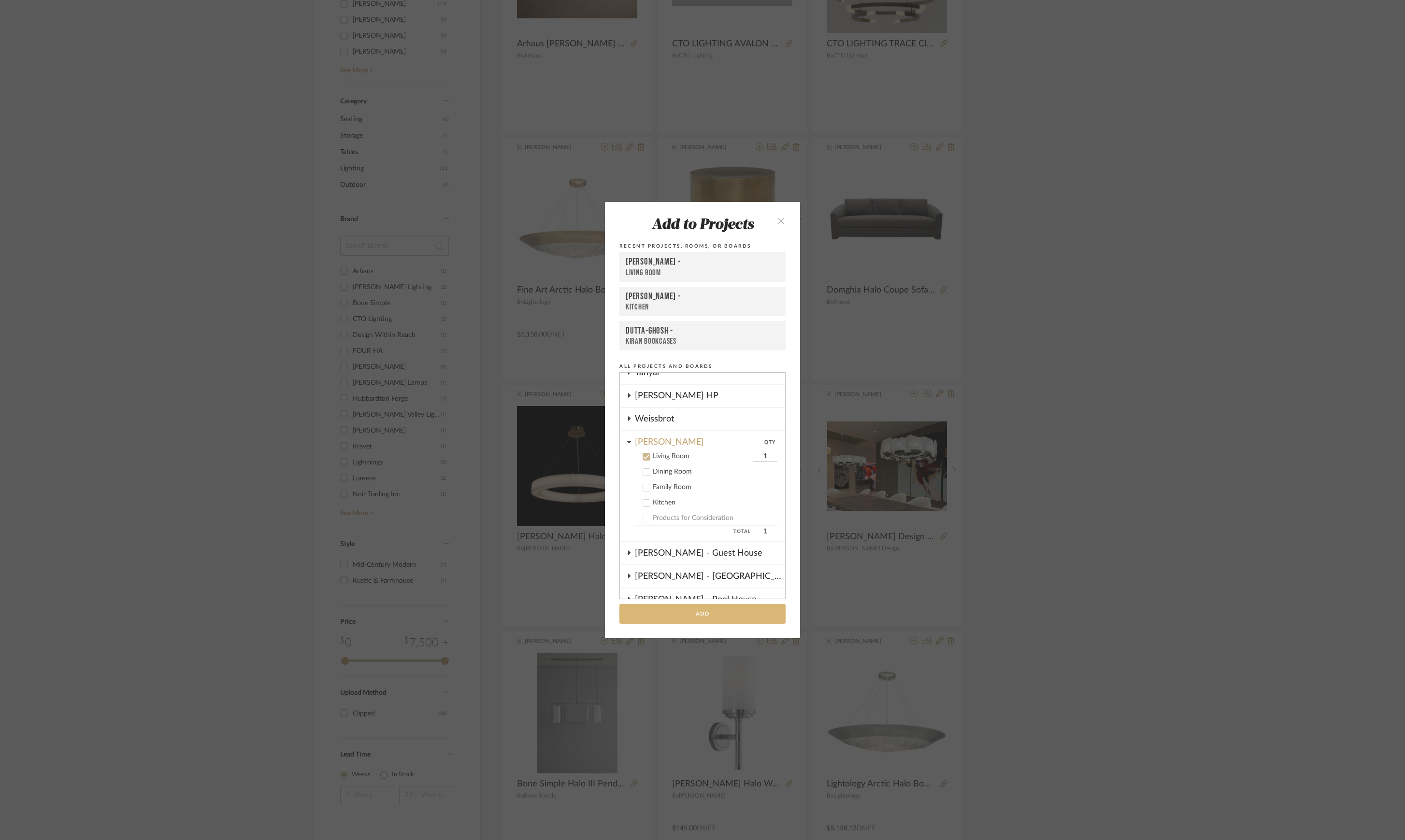
click at [705, 617] on button "Add" at bounding box center [702, 614] width 166 height 20
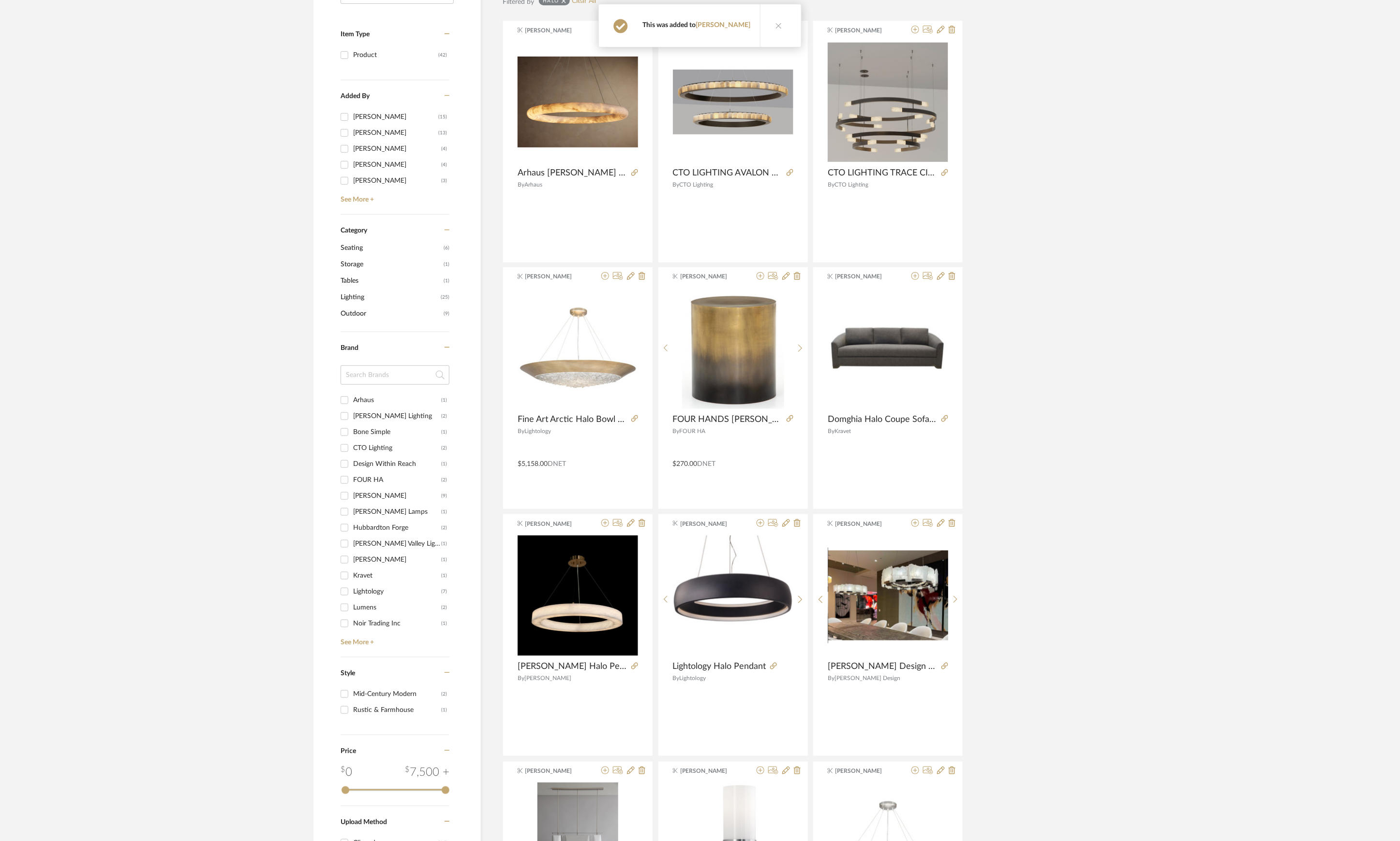
scroll to position [0, 0]
